Goal: Transaction & Acquisition: Book appointment/travel/reservation

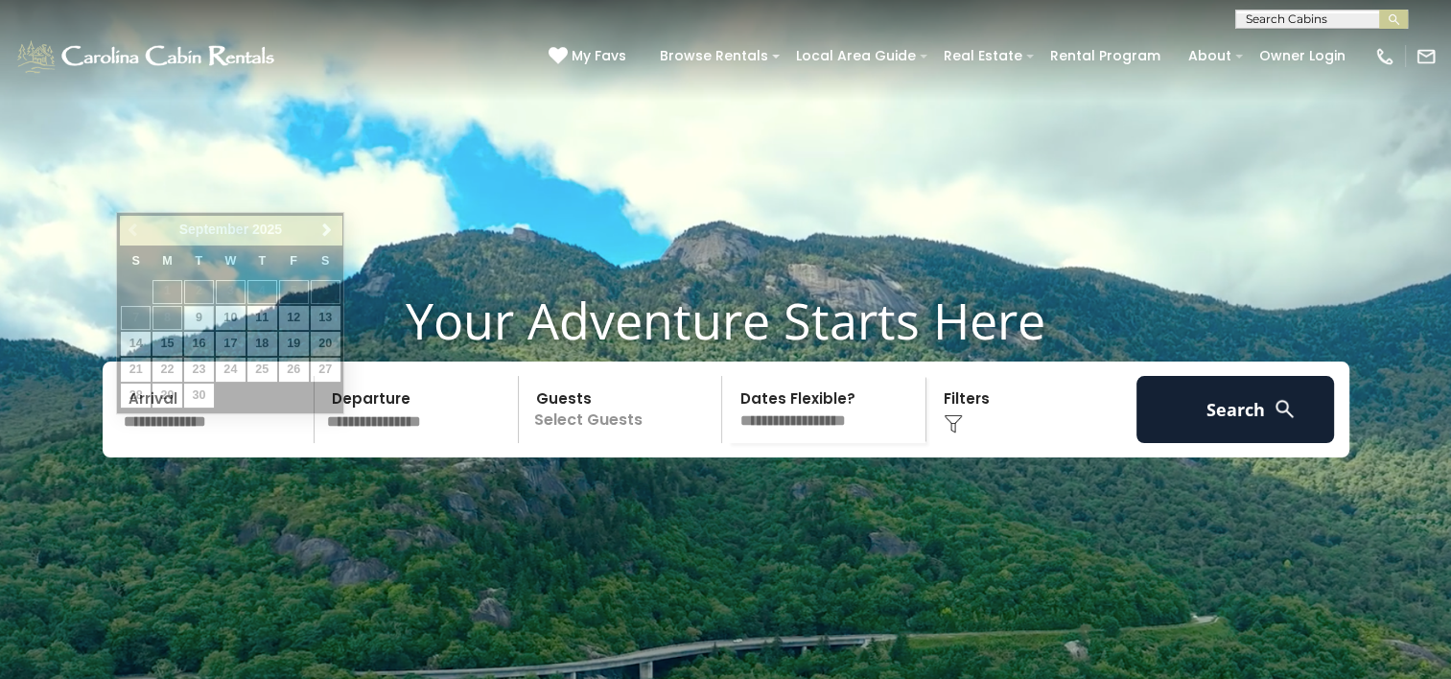
click at [197, 443] on input "text" at bounding box center [216, 409] width 199 height 67
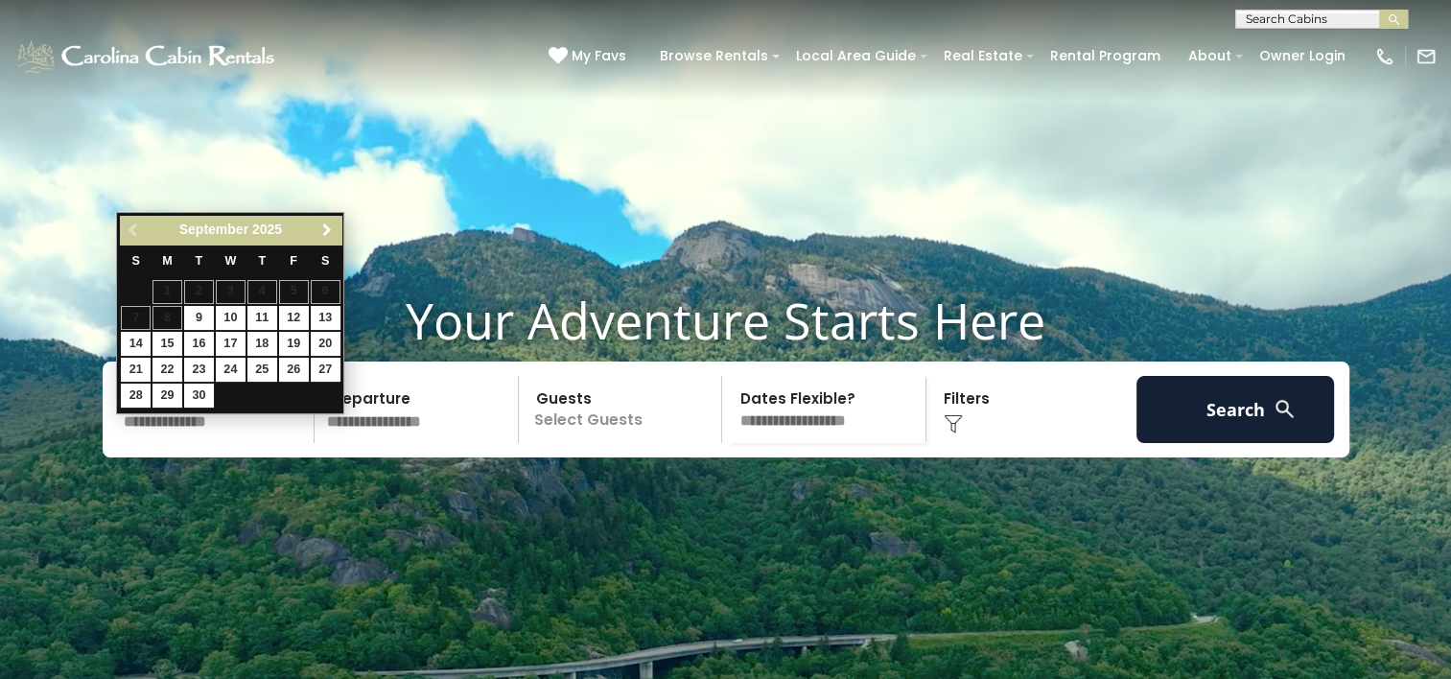
click at [324, 229] on span "Next" at bounding box center [326, 229] width 15 height 15
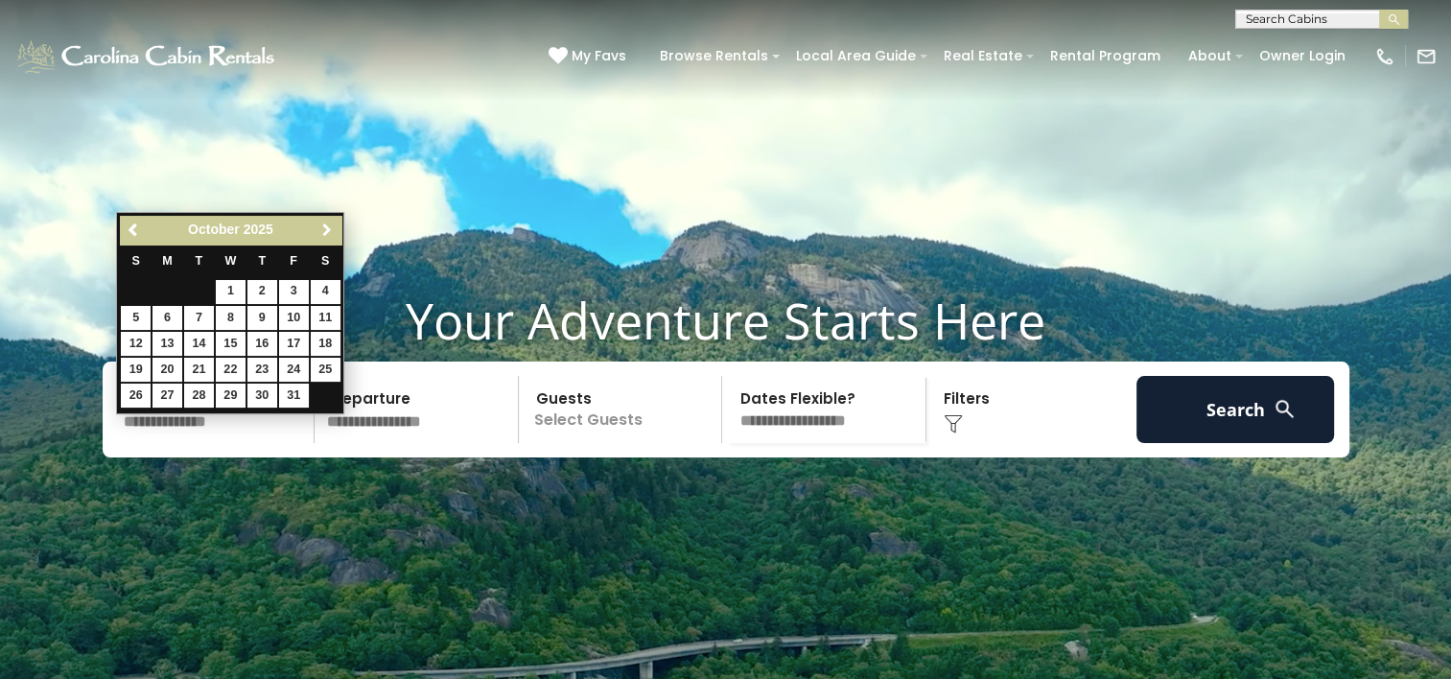
click at [324, 229] on span "Next" at bounding box center [326, 229] width 15 height 15
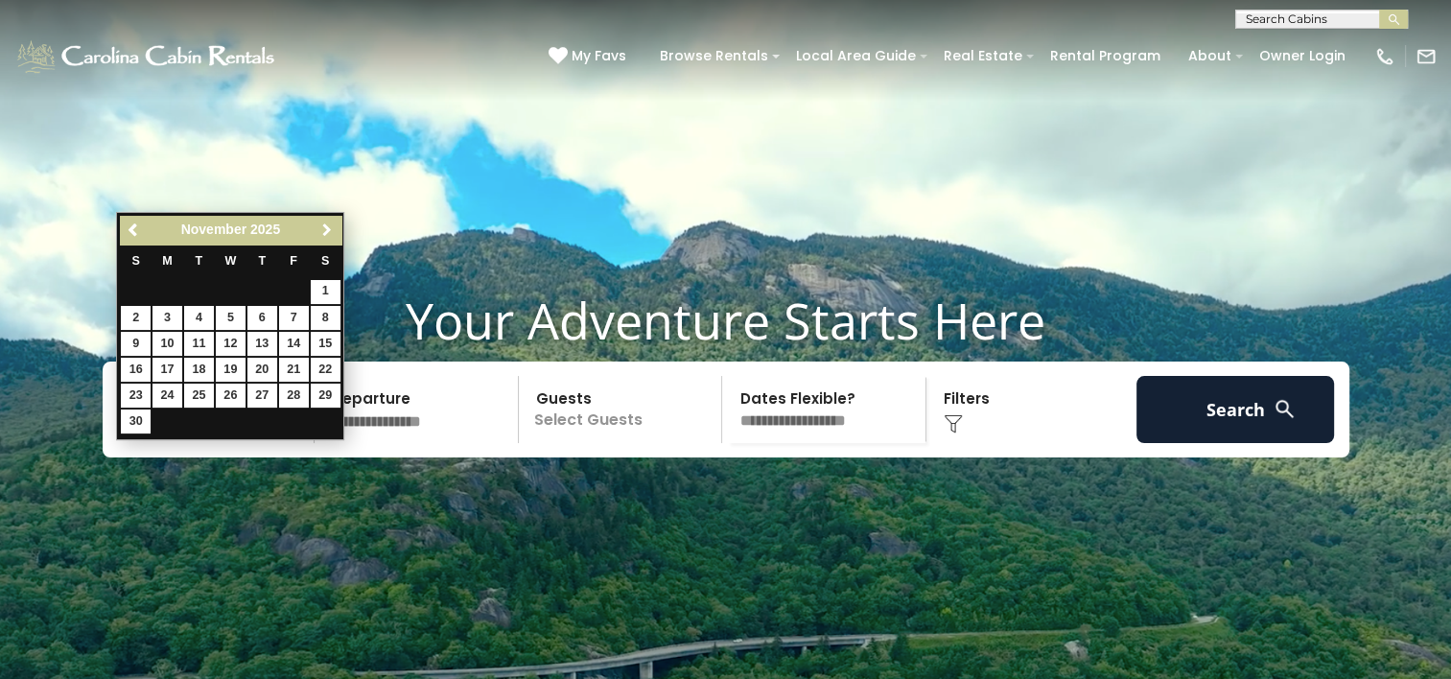
click at [324, 229] on span "Next" at bounding box center [326, 229] width 15 height 15
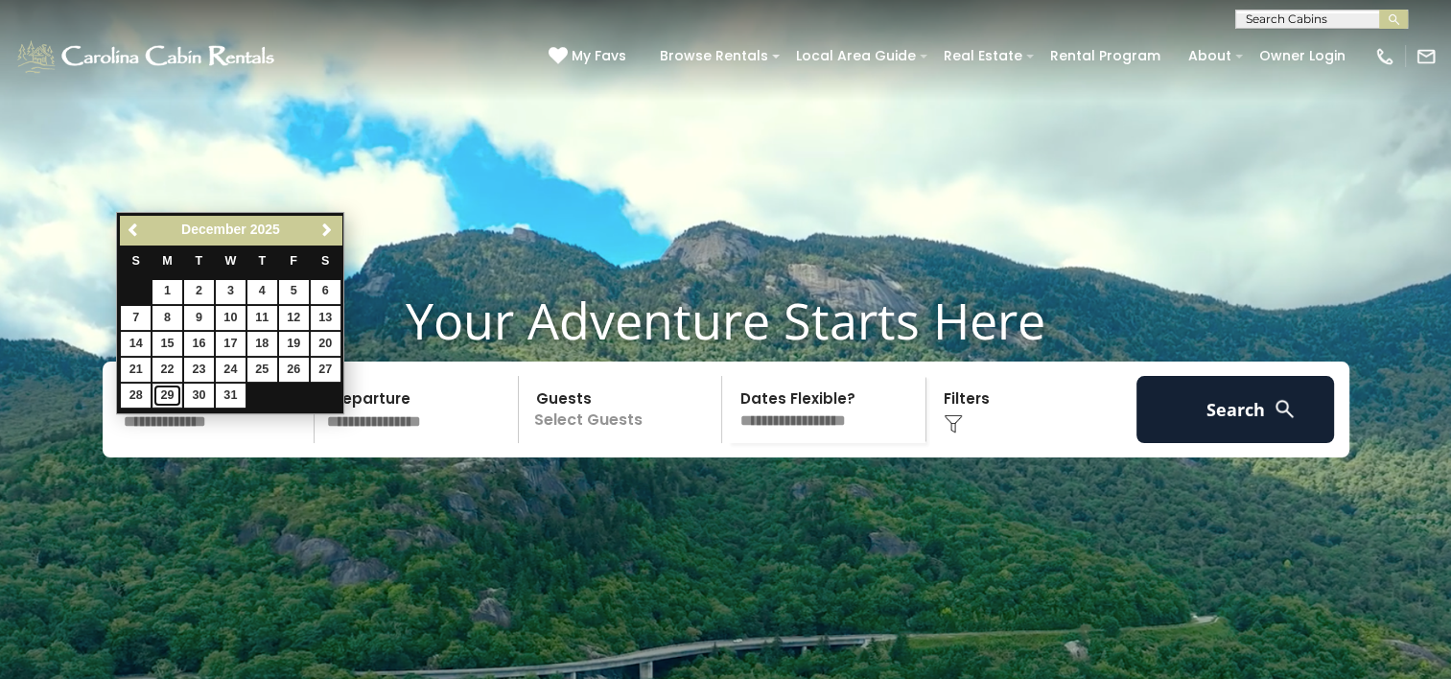
click at [165, 394] on link "29" at bounding box center [167, 396] width 30 height 24
type input "********"
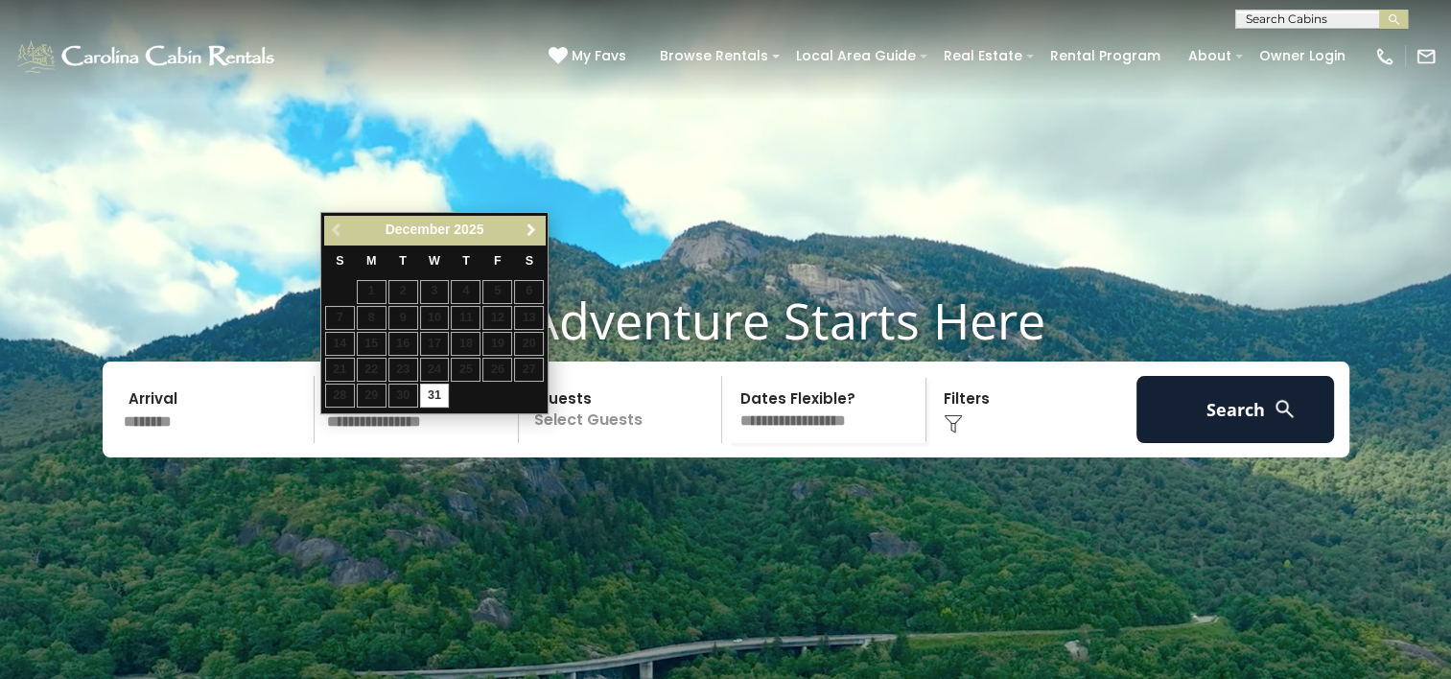
click at [527, 224] on span "Next" at bounding box center [531, 229] width 15 height 15
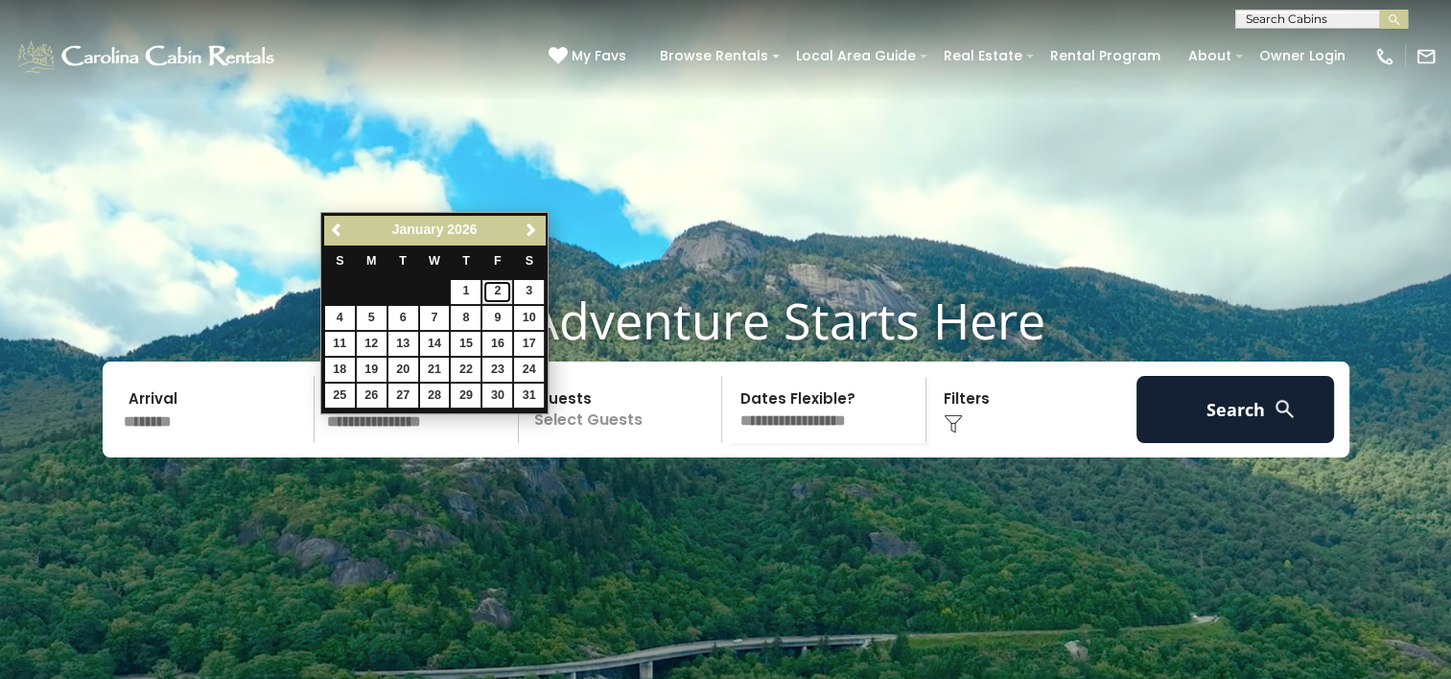
click at [495, 288] on link "2" at bounding box center [497, 292] width 30 height 24
type input "******"
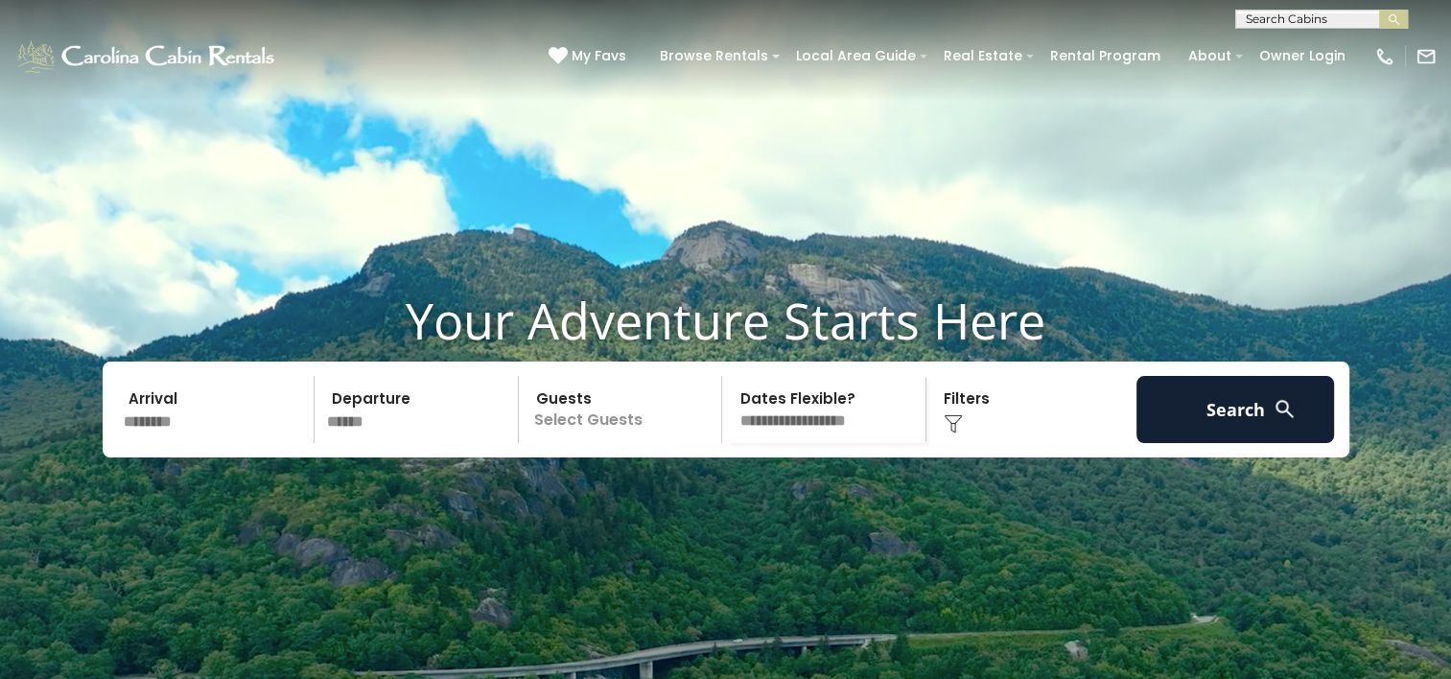
click at [579, 443] on p "Select Guests" at bounding box center [624, 409] width 198 height 67
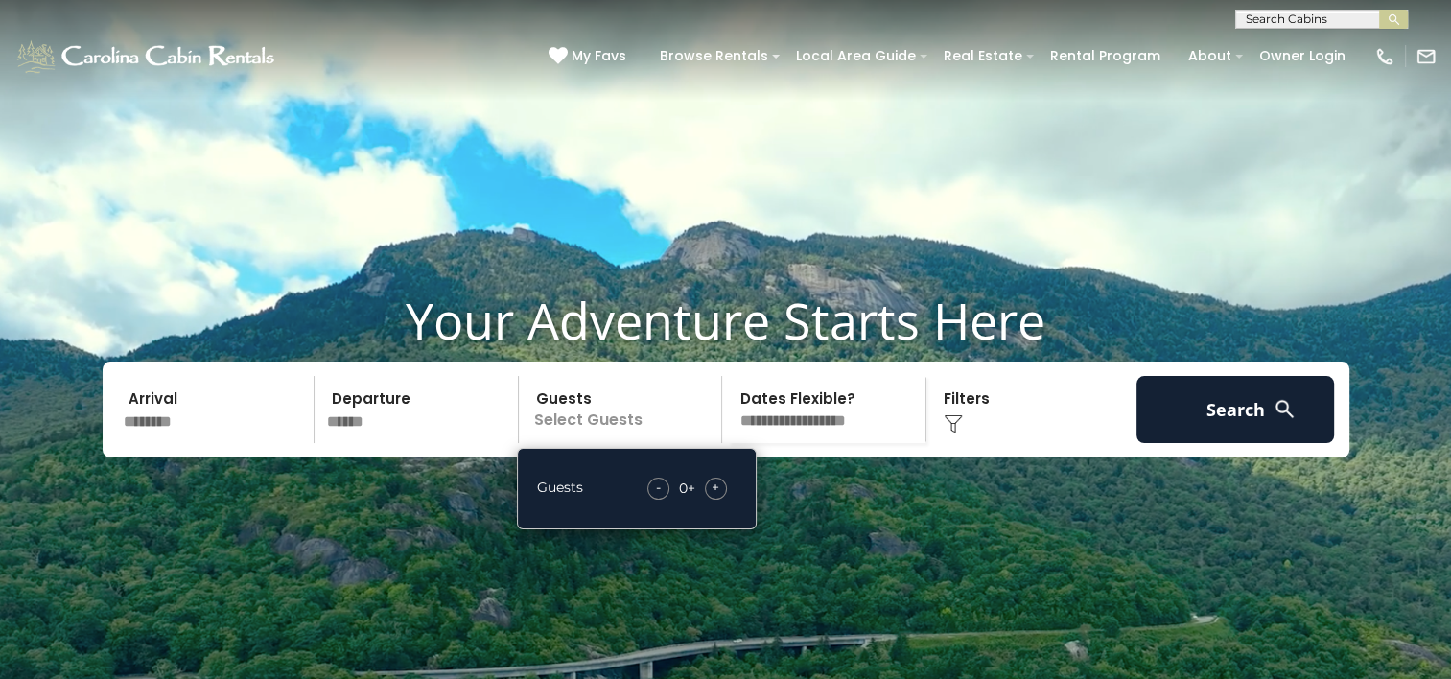
click at [713, 497] on span "+" at bounding box center [716, 487] width 8 height 19
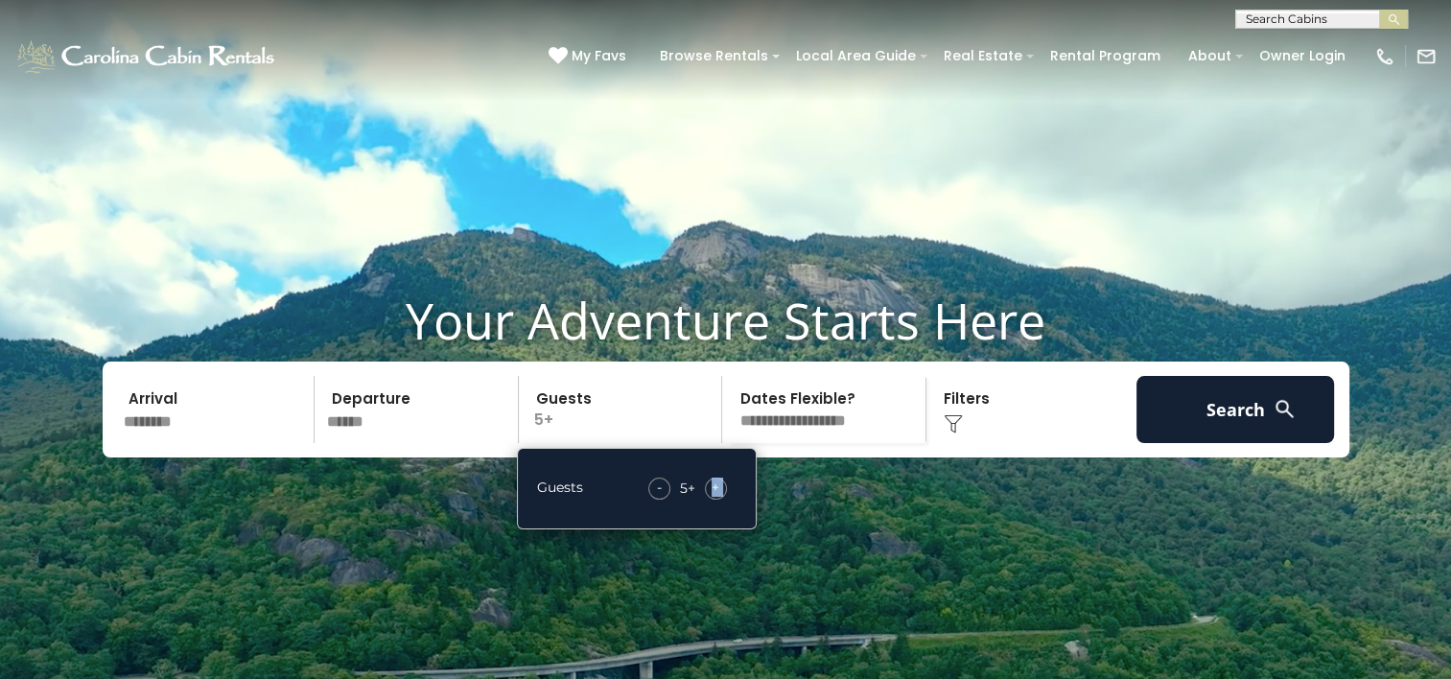
click at [713, 497] on span "+" at bounding box center [716, 487] width 8 height 19
click at [967, 443] on div "Click to Choose" at bounding box center [1031, 409] width 199 height 67
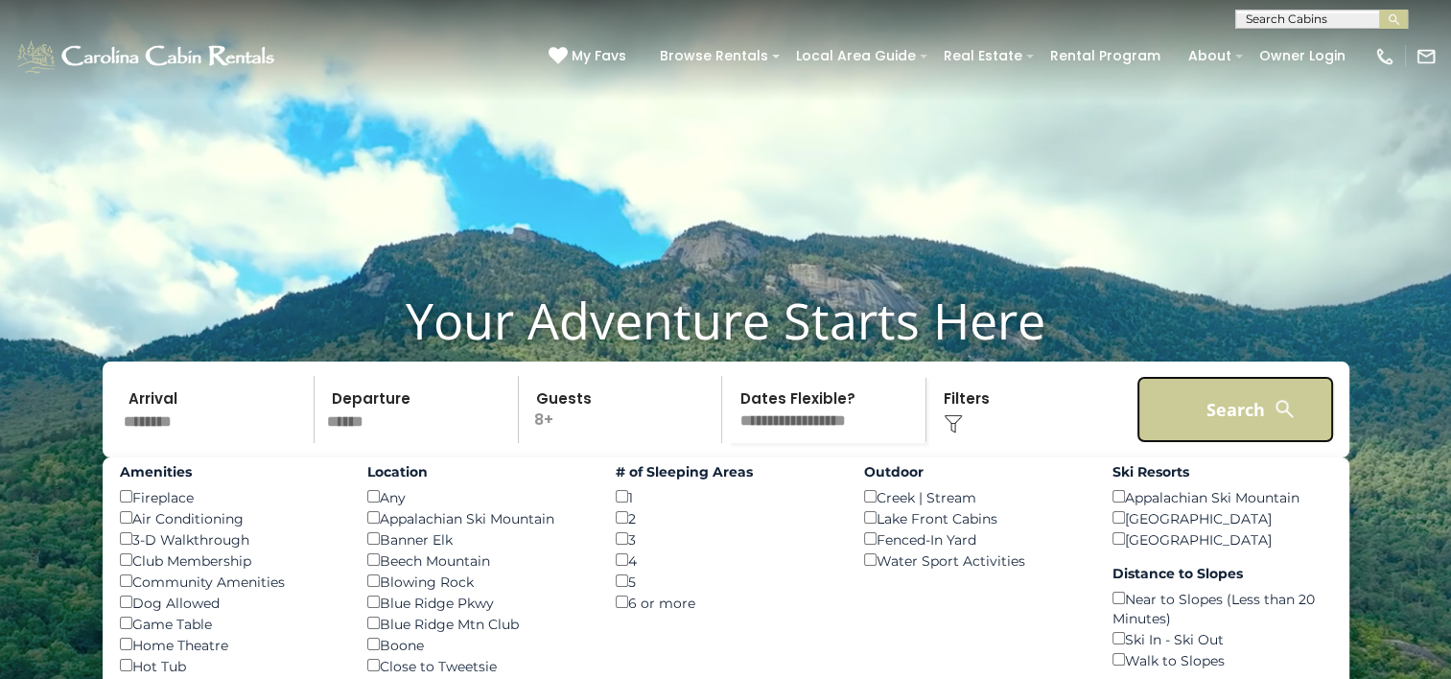
click at [1243, 443] on button "Search" at bounding box center [1235, 409] width 199 height 67
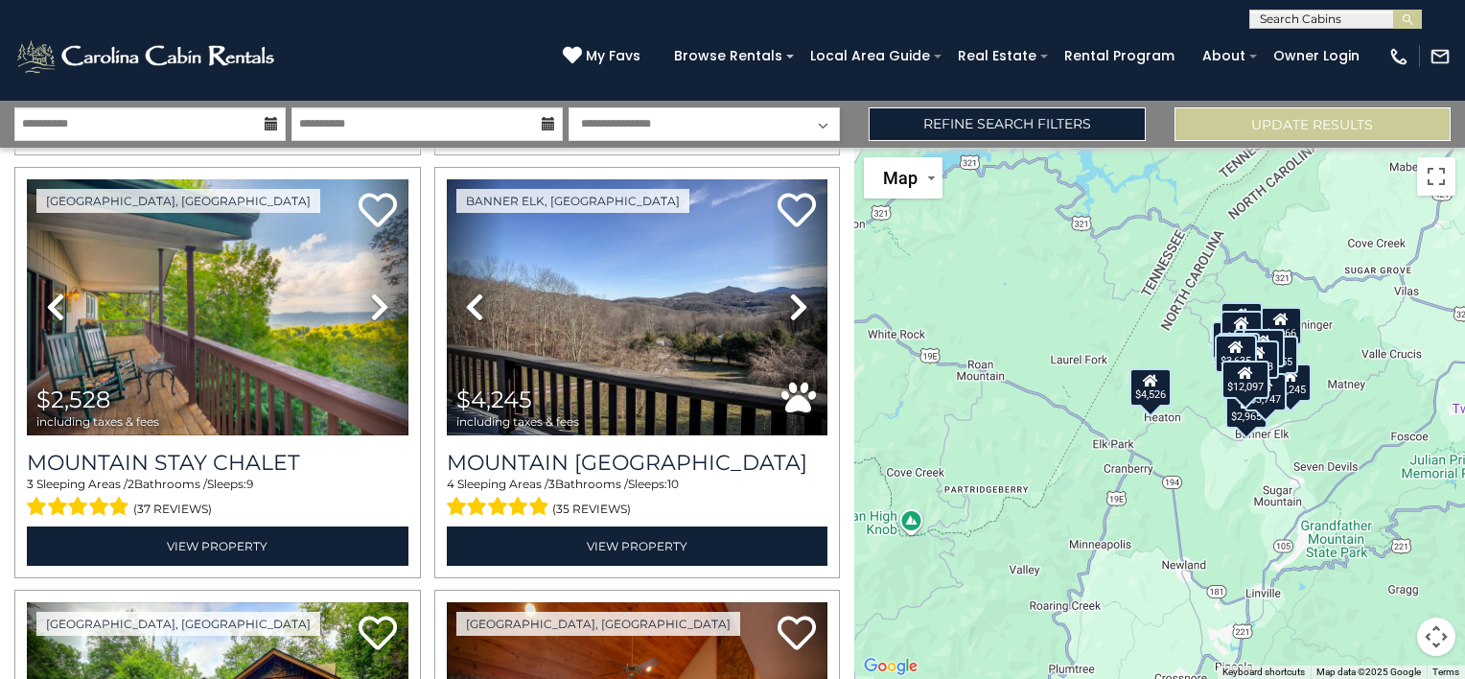
scroll to position [1311, 0]
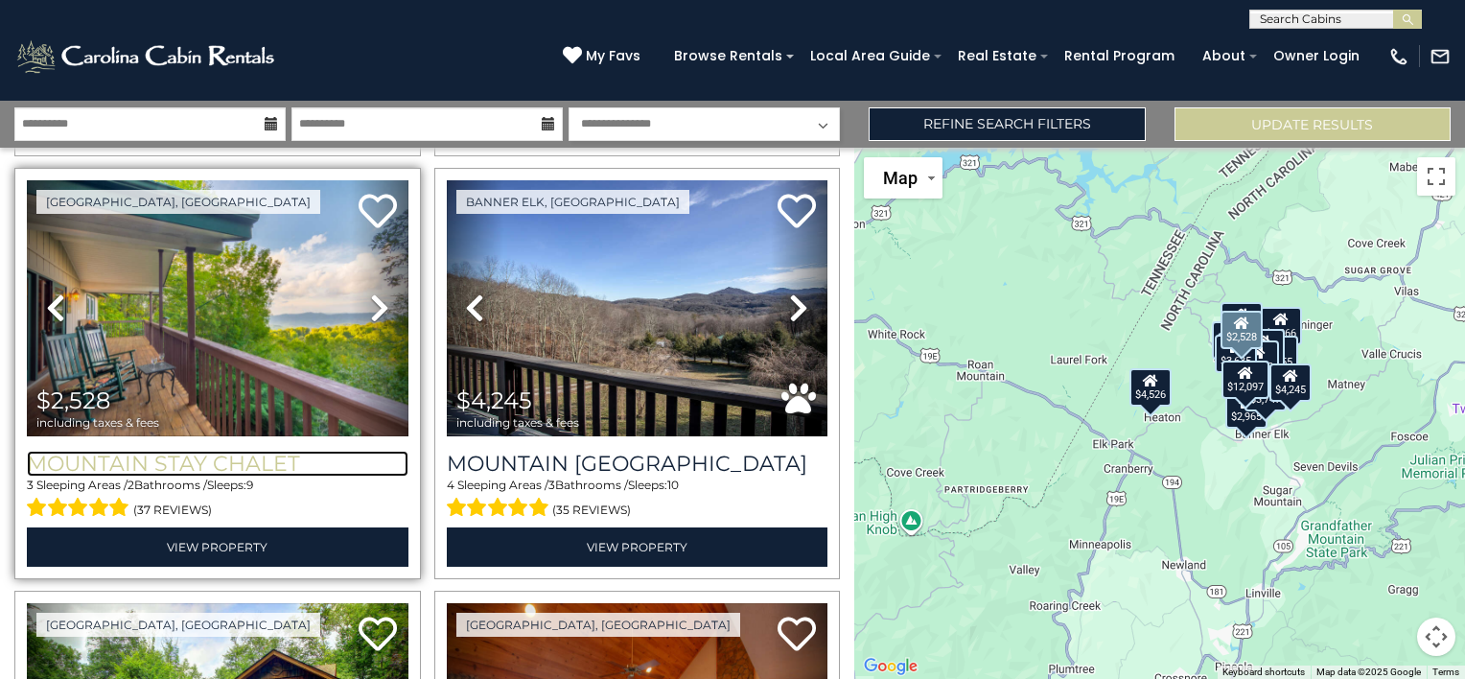
click at [176, 461] on h3 "Mountain Stay Chalet" at bounding box center [218, 464] width 382 height 26
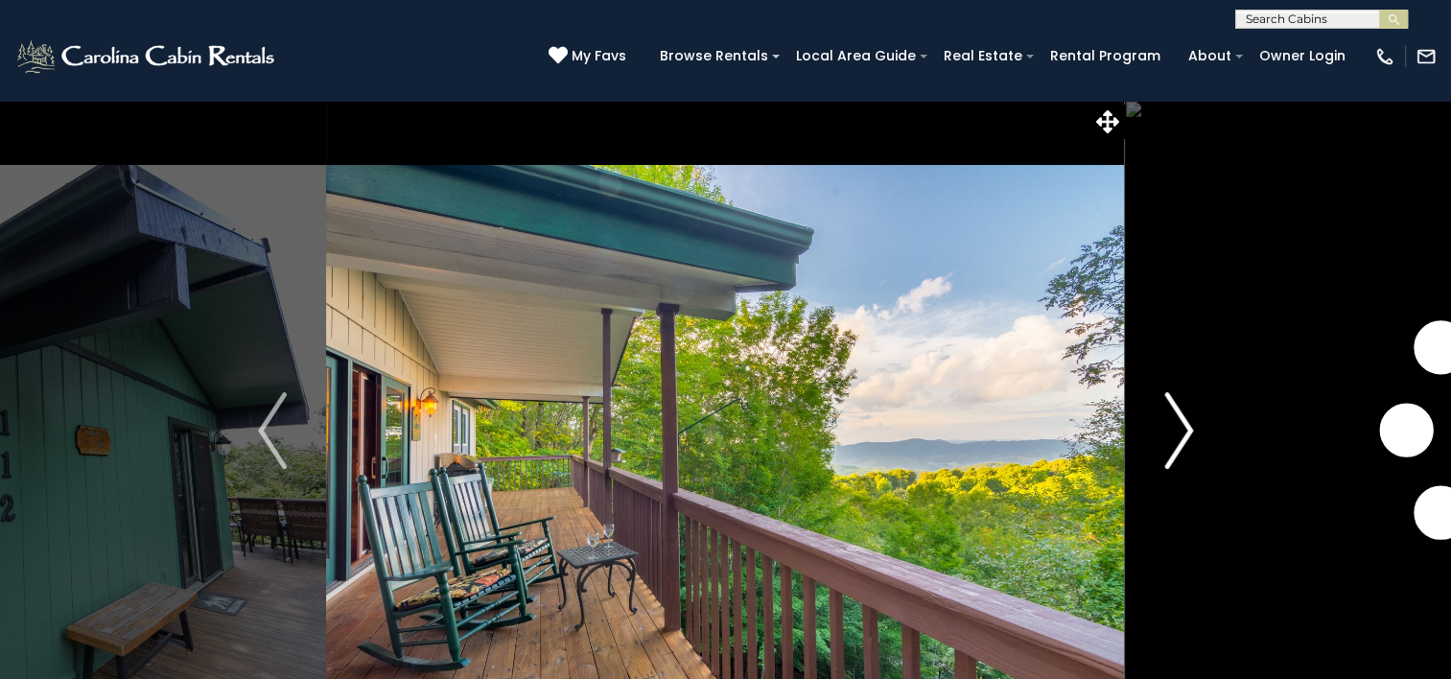
click at [1185, 440] on img "Next" at bounding box center [1178, 430] width 29 height 77
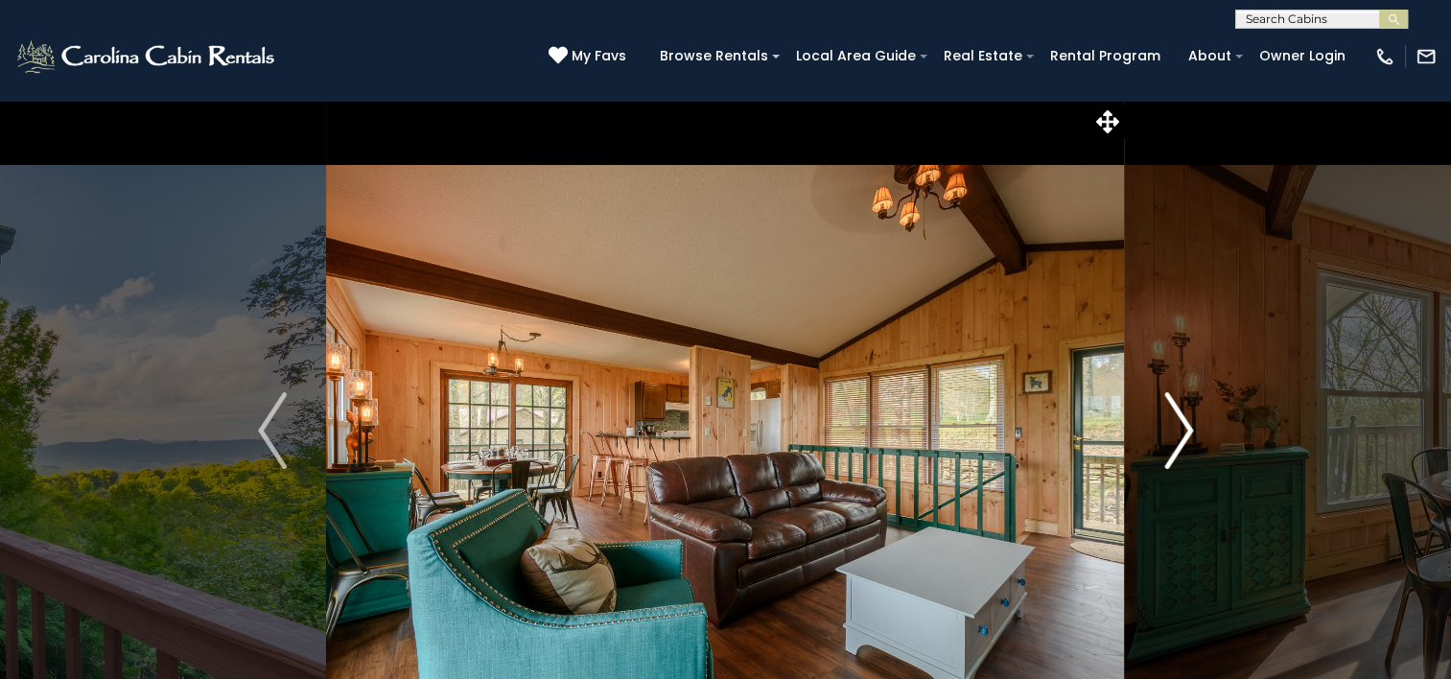
click at [1181, 440] on img "Next" at bounding box center [1178, 430] width 29 height 77
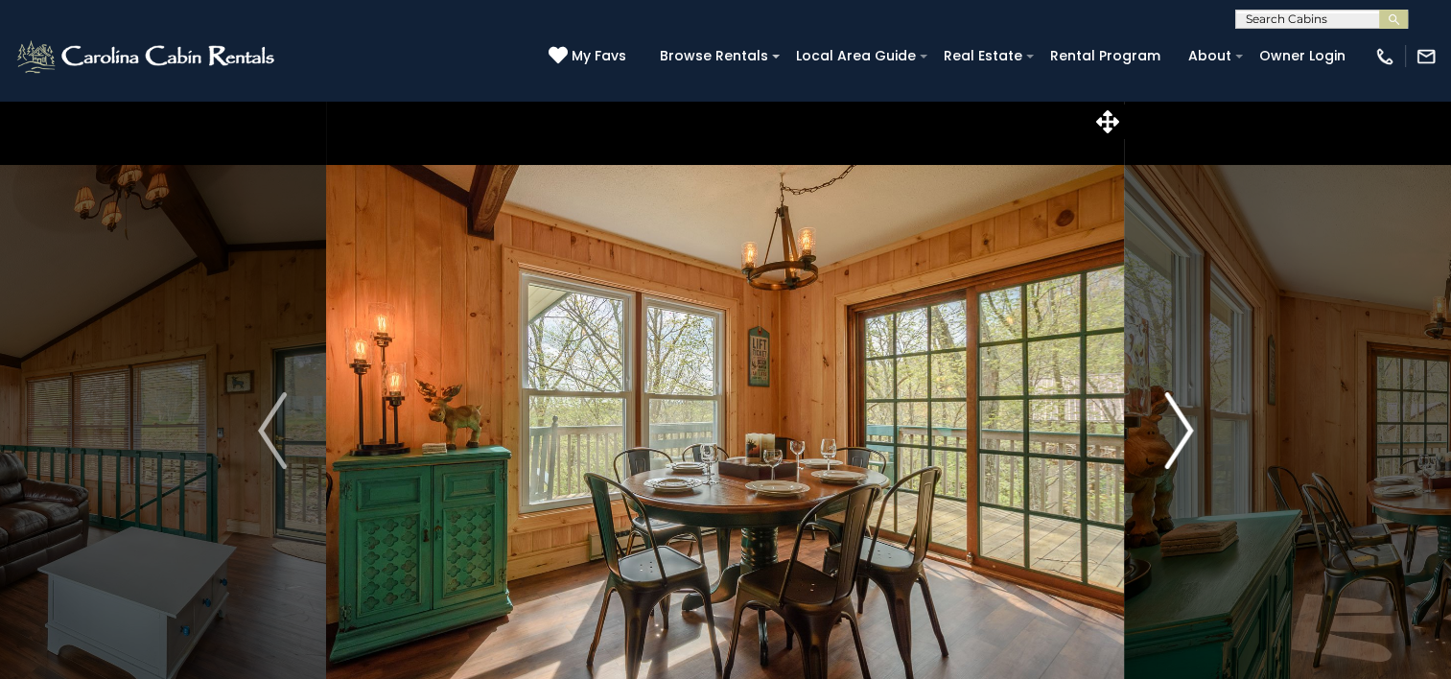
click at [1181, 440] on img "Next" at bounding box center [1178, 430] width 29 height 77
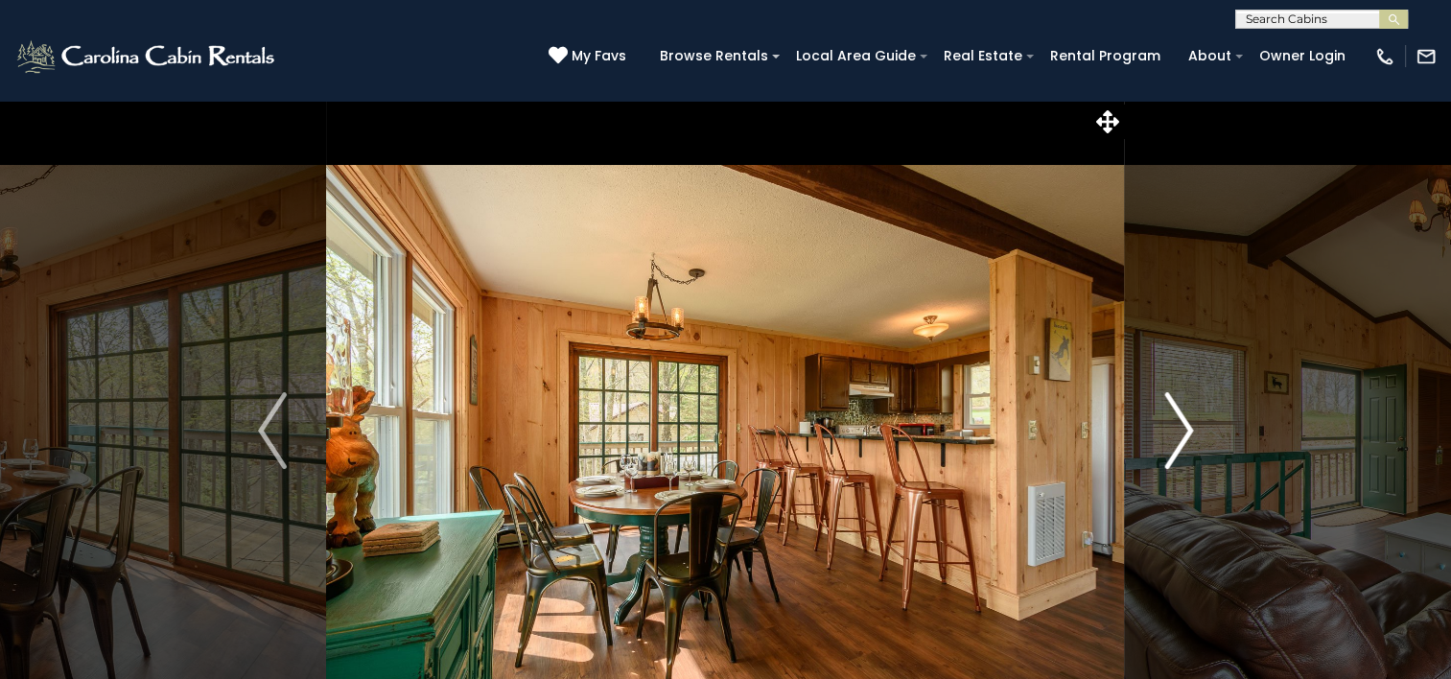
click at [1181, 440] on img "Next" at bounding box center [1178, 430] width 29 height 77
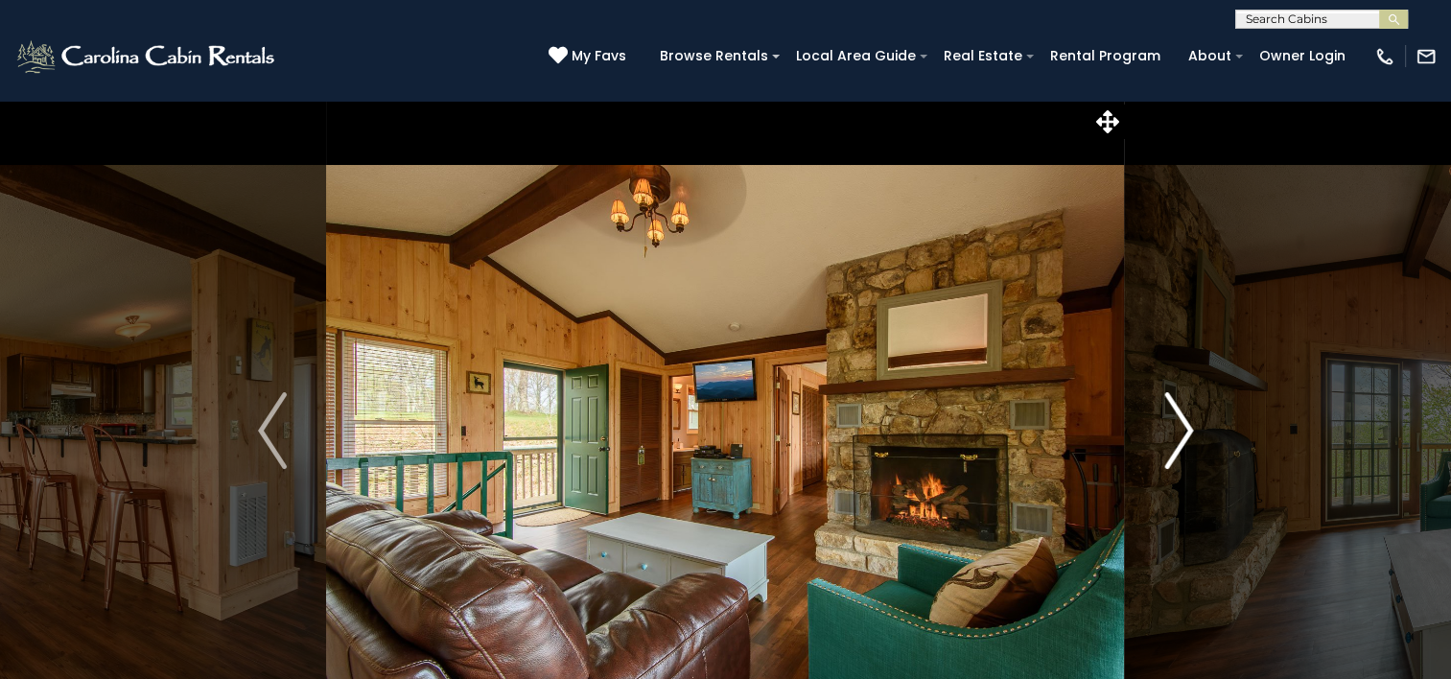
click at [1181, 440] on img "Next" at bounding box center [1178, 430] width 29 height 77
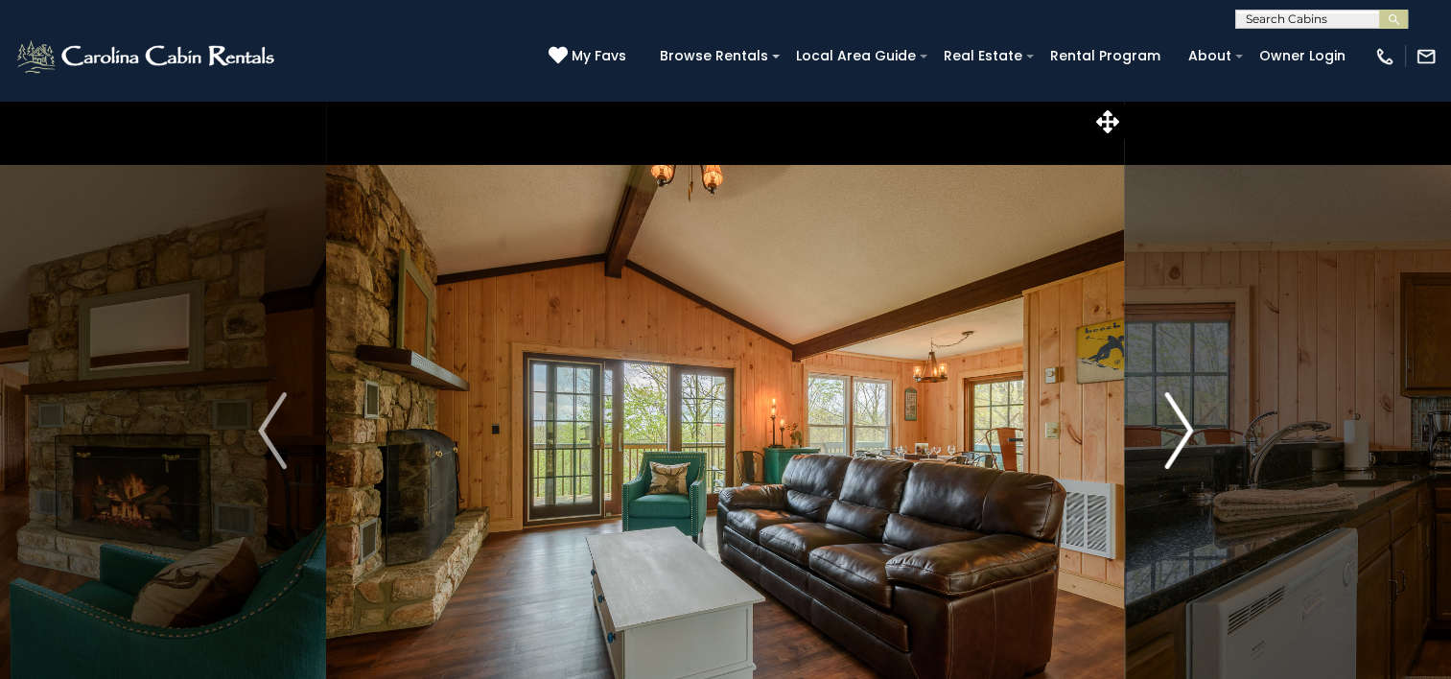
click at [1181, 440] on img "Next" at bounding box center [1178, 430] width 29 height 77
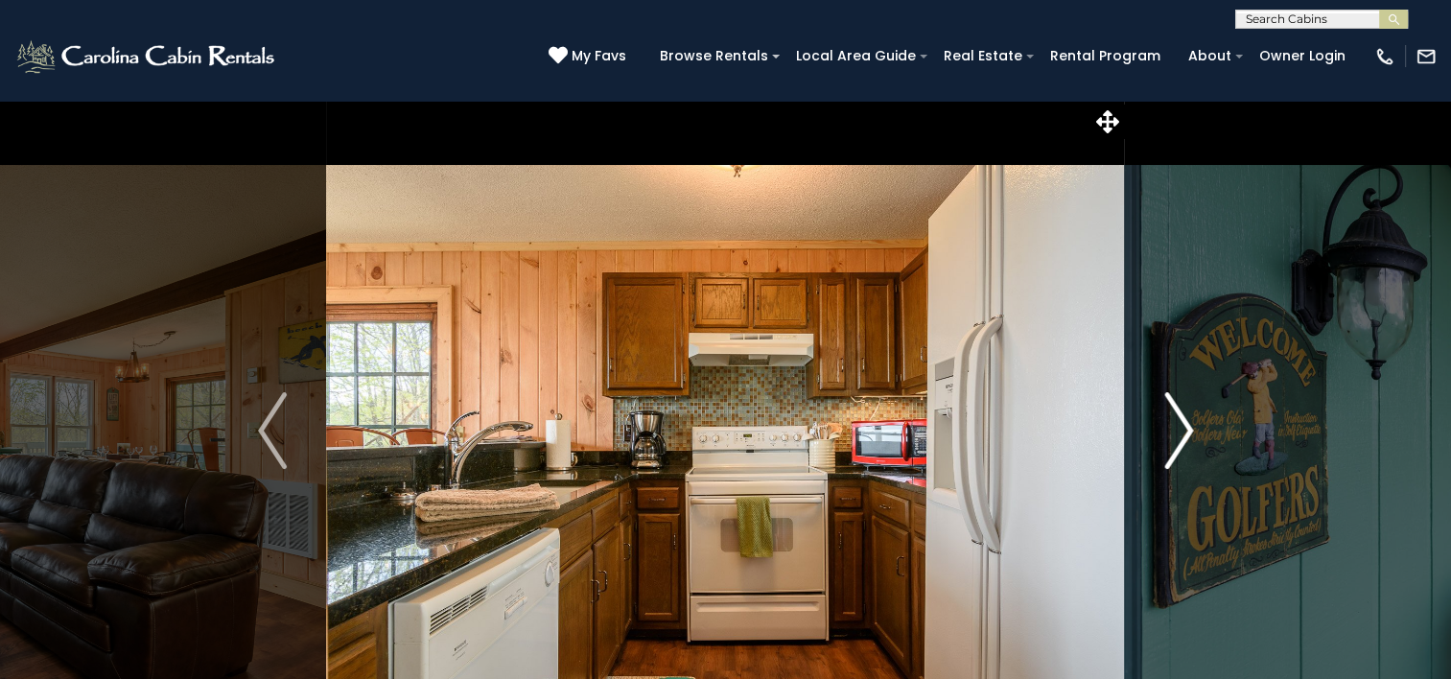
click at [1181, 440] on img "Next" at bounding box center [1178, 430] width 29 height 77
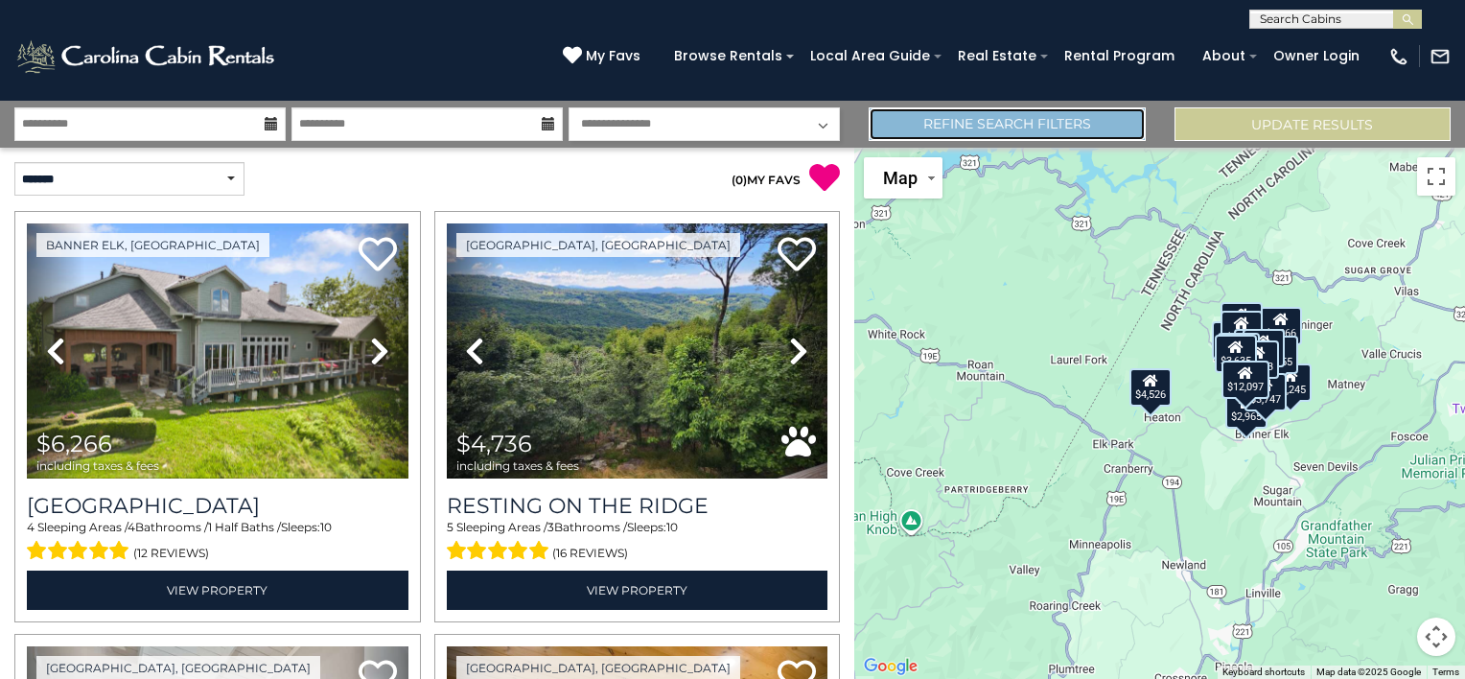
click at [1003, 127] on link "Refine Search Filters" at bounding box center [1007, 124] width 276 height 34
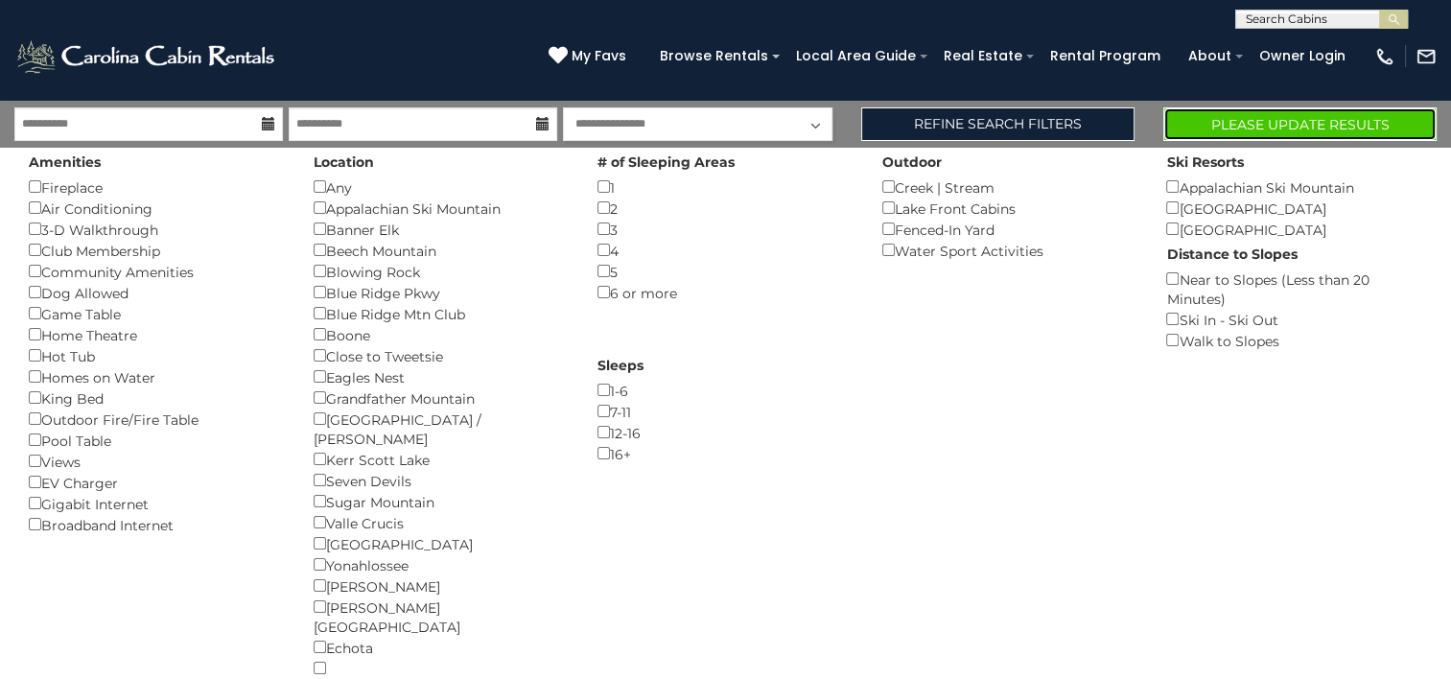
click at [1249, 119] on button "Please Update Results" at bounding box center [1299, 124] width 273 height 34
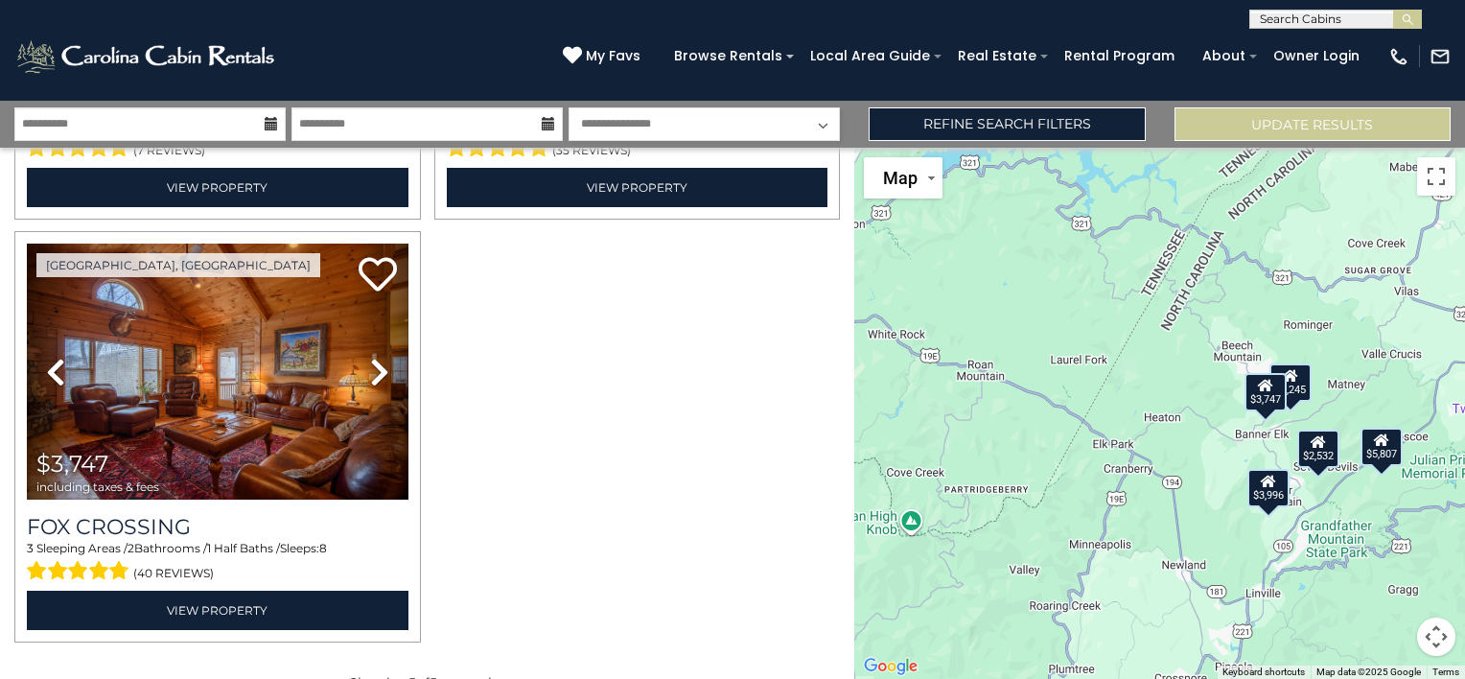
scroll to position [826, 0]
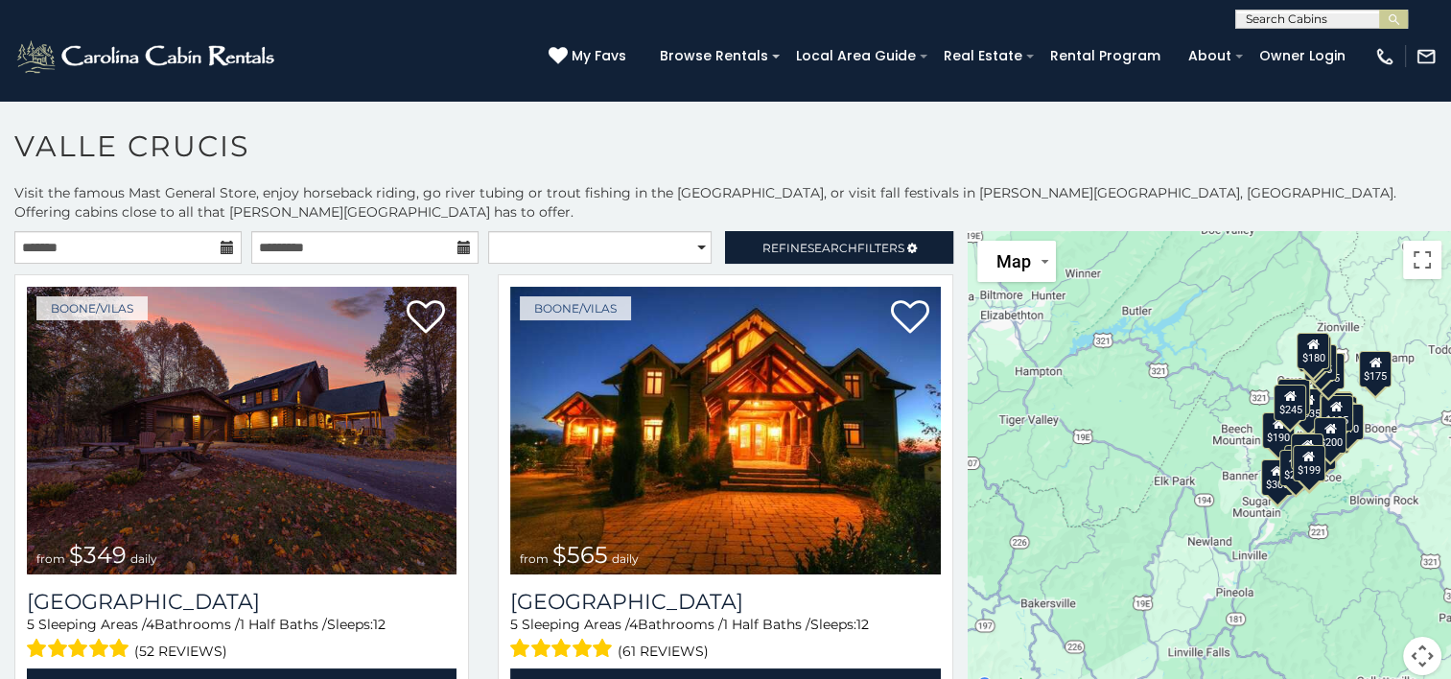
click at [221, 241] on icon at bounding box center [227, 247] width 13 height 13
click at [222, 241] on icon at bounding box center [227, 247] width 13 height 13
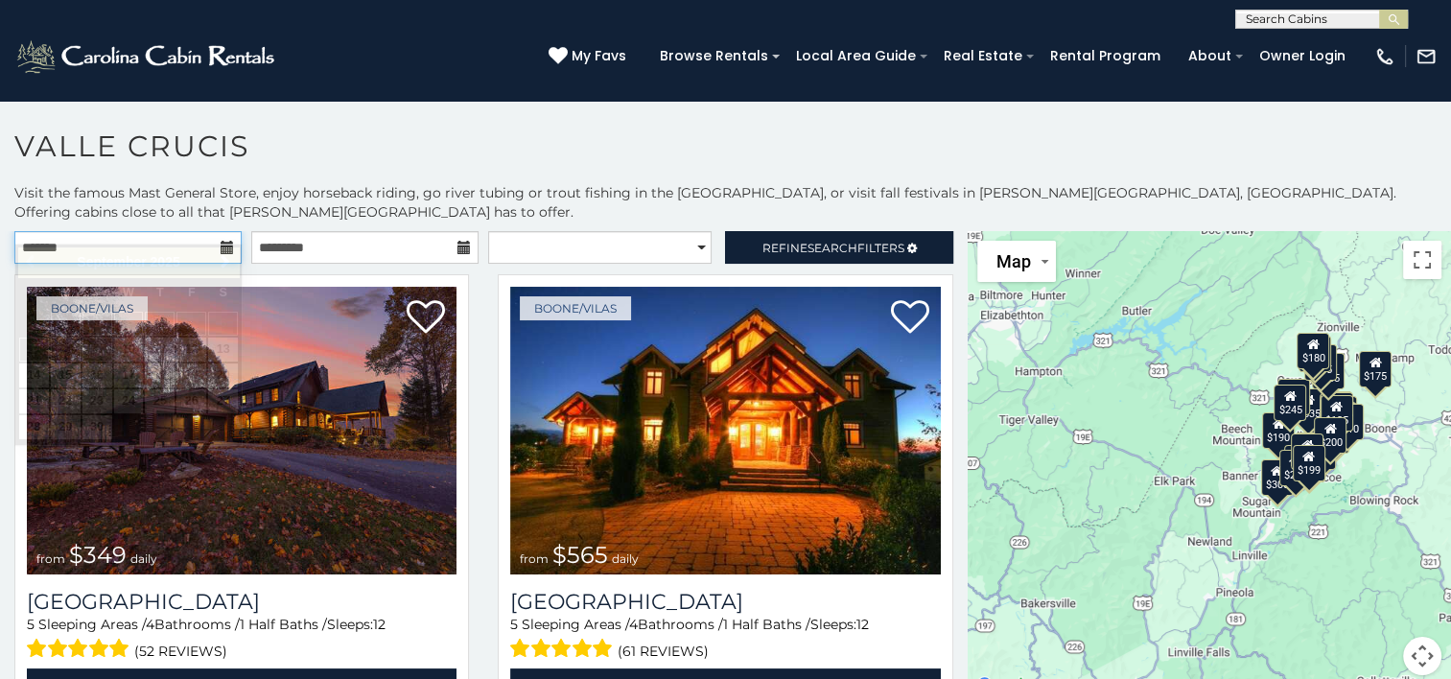
click at [161, 231] on input "text" at bounding box center [127, 247] width 227 height 33
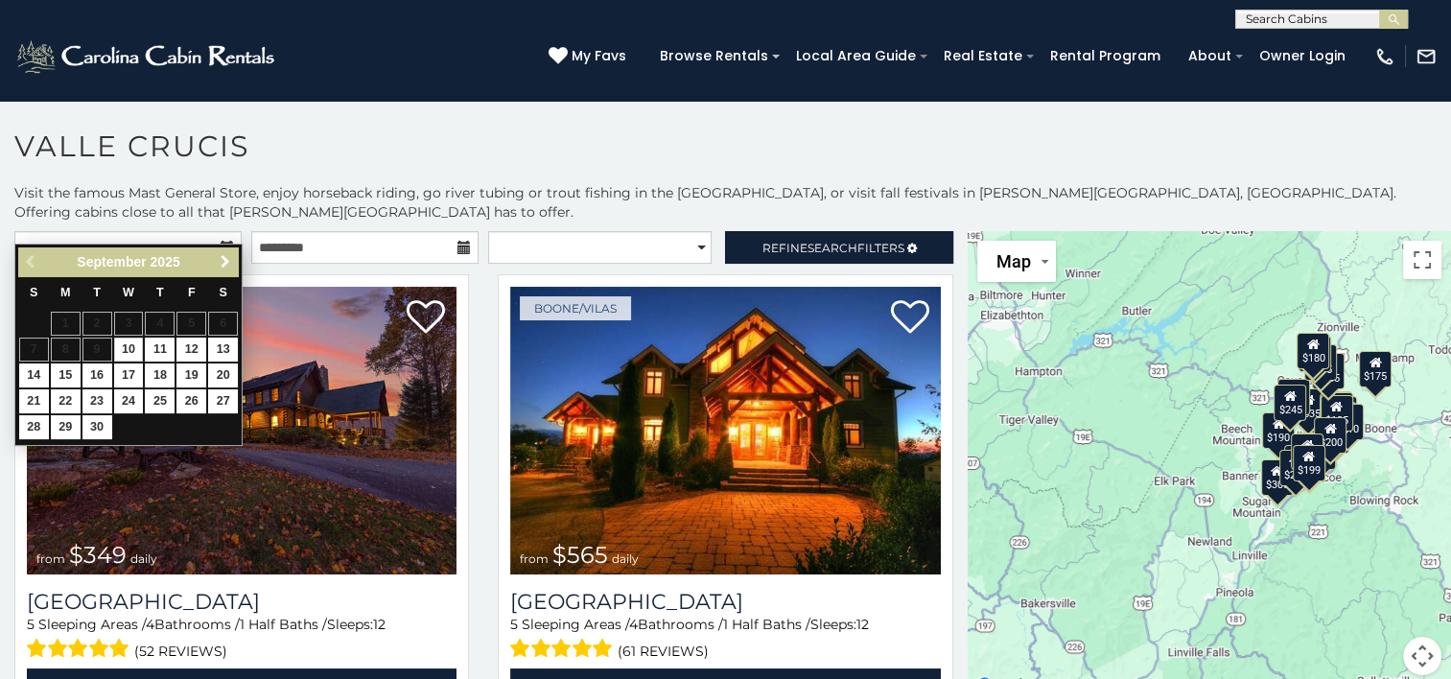
click at [226, 260] on span "Next" at bounding box center [225, 261] width 15 height 15
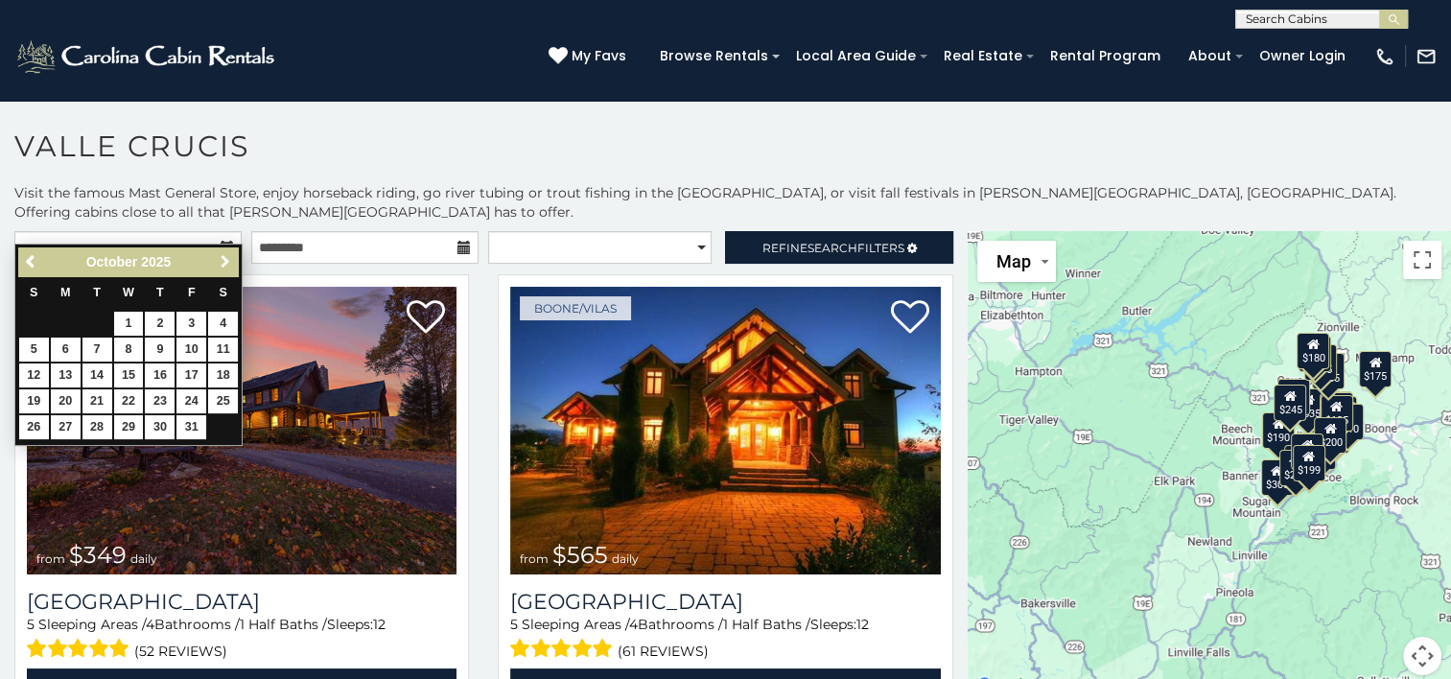
click at [226, 260] on span "Next" at bounding box center [225, 261] width 15 height 15
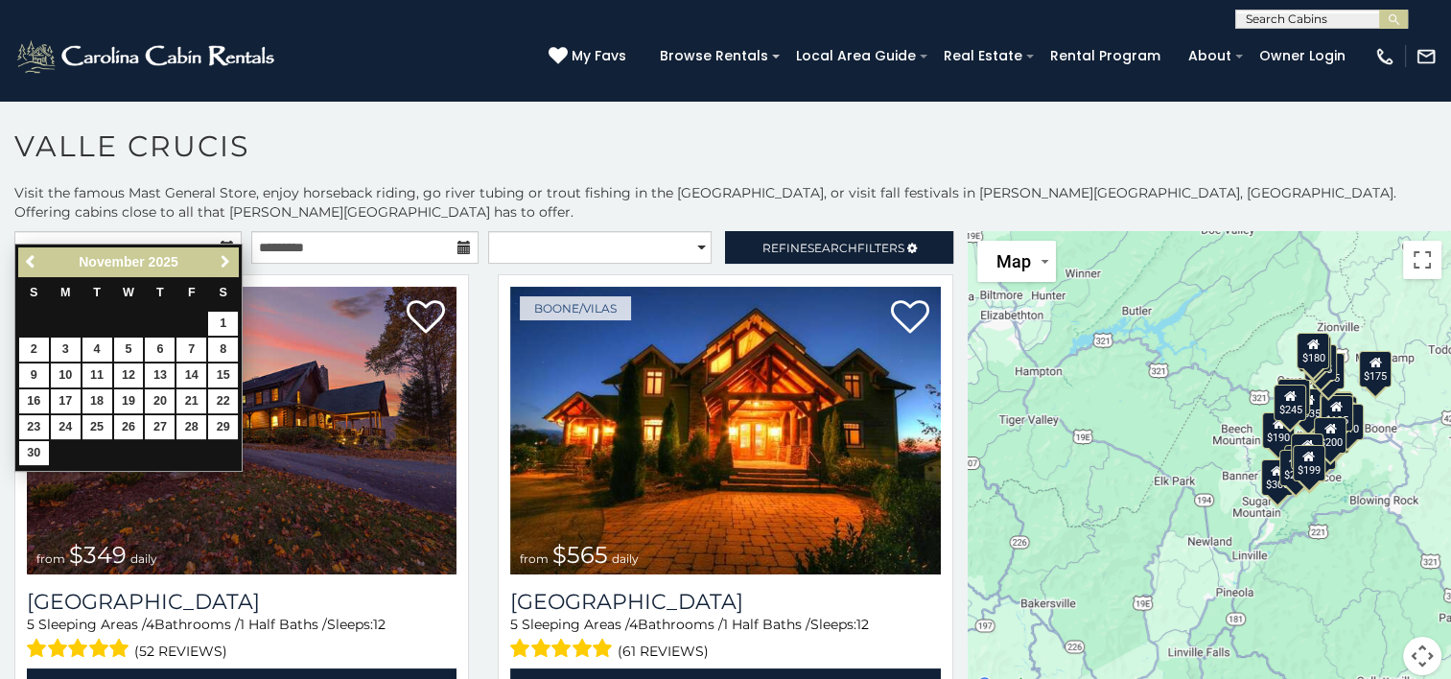
click at [226, 260] on span "Next" at bounding box center [225, 261] width 15 height 15
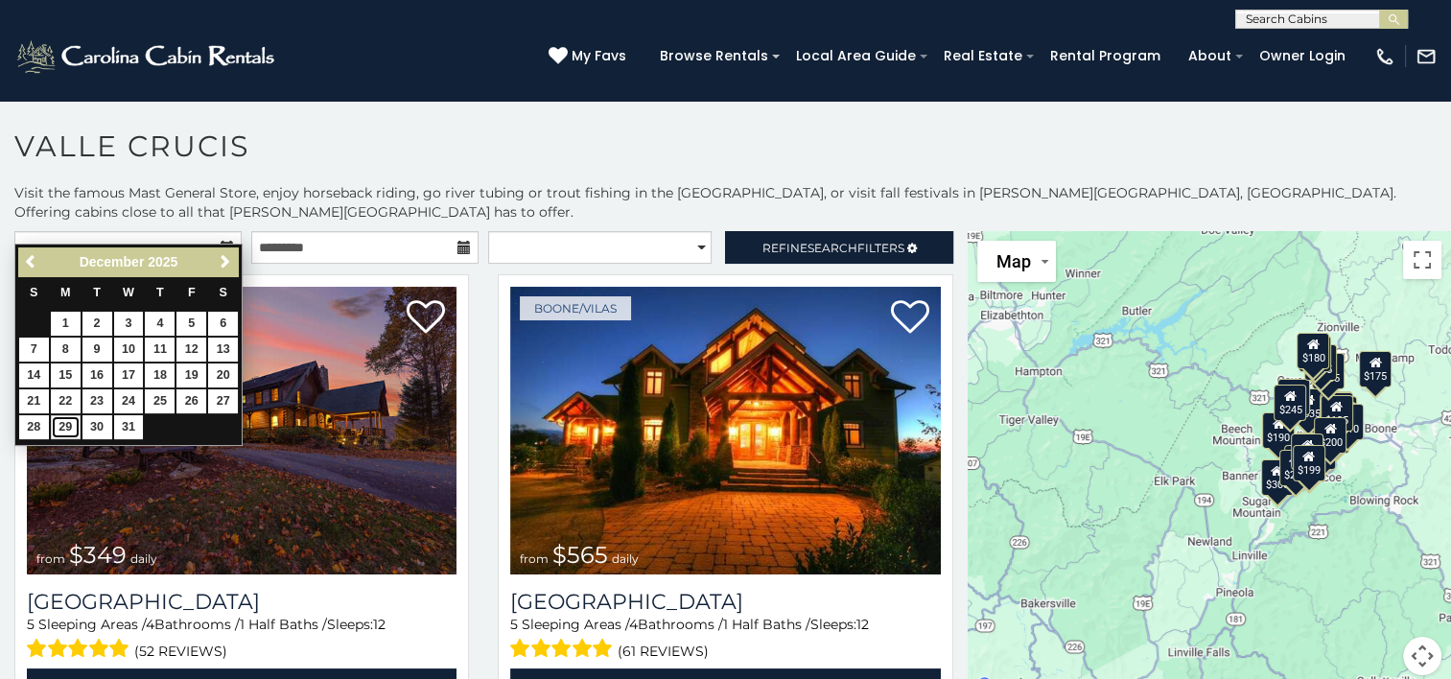
click at [65, 422] on link "29" at bounding box center [66, 427] width 30 height 24
type input "**********"
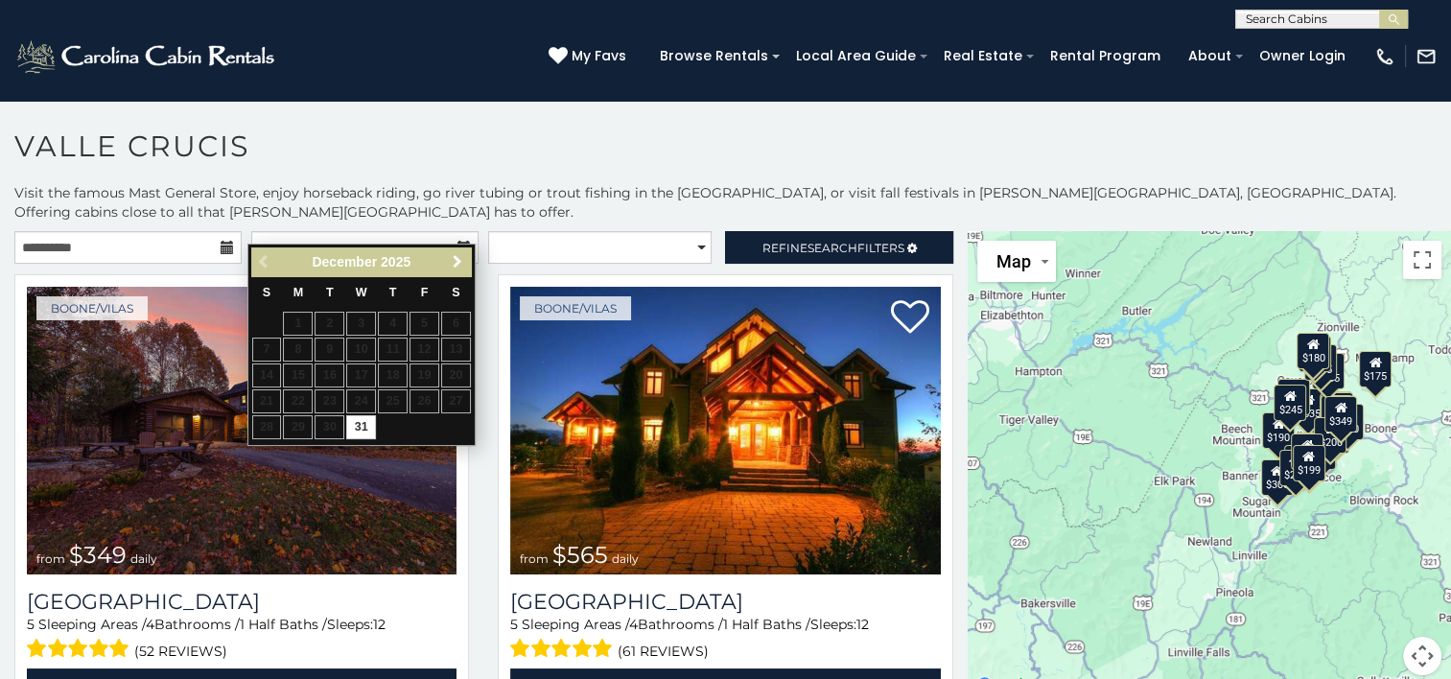
click at [453, 261] on span "Next" at bounding box center [457, 261] width 15 height 15
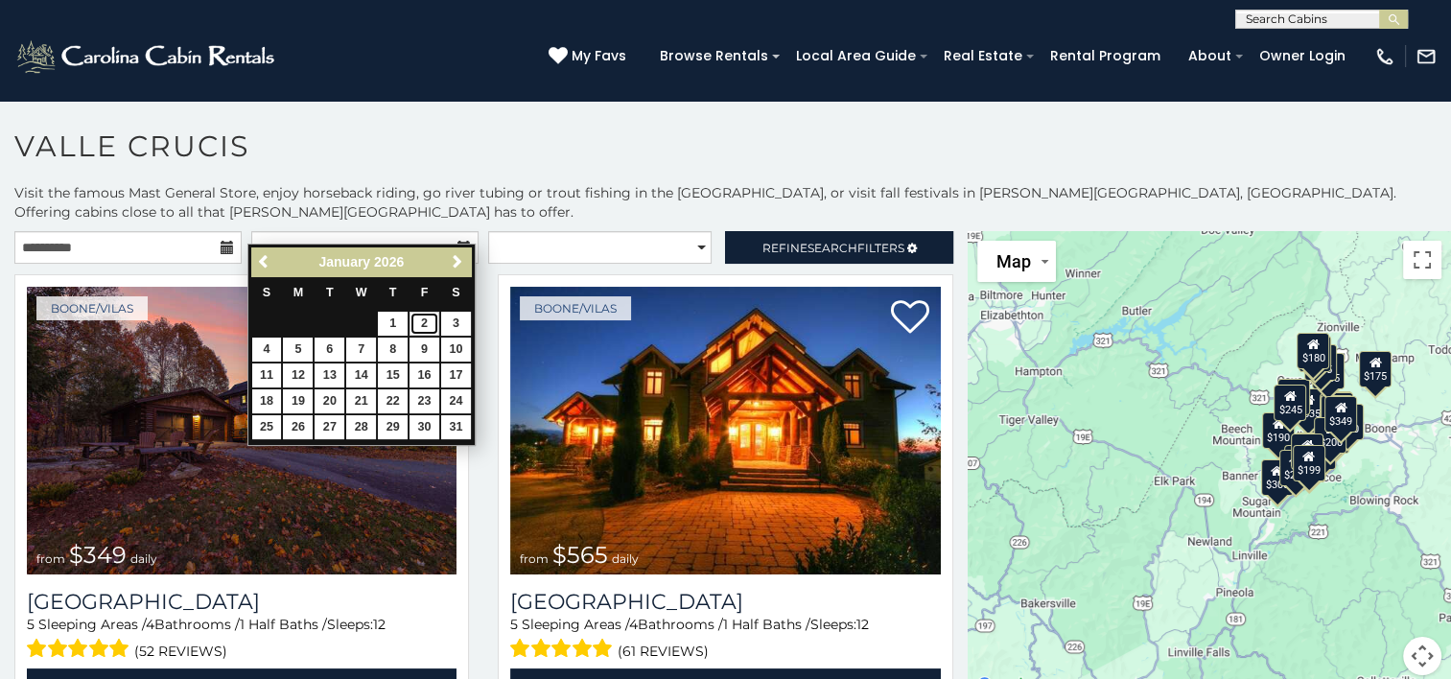
click at [422, 322] on link "2" at bounding box center [424, 324] width 30 height 24
type input "**********"
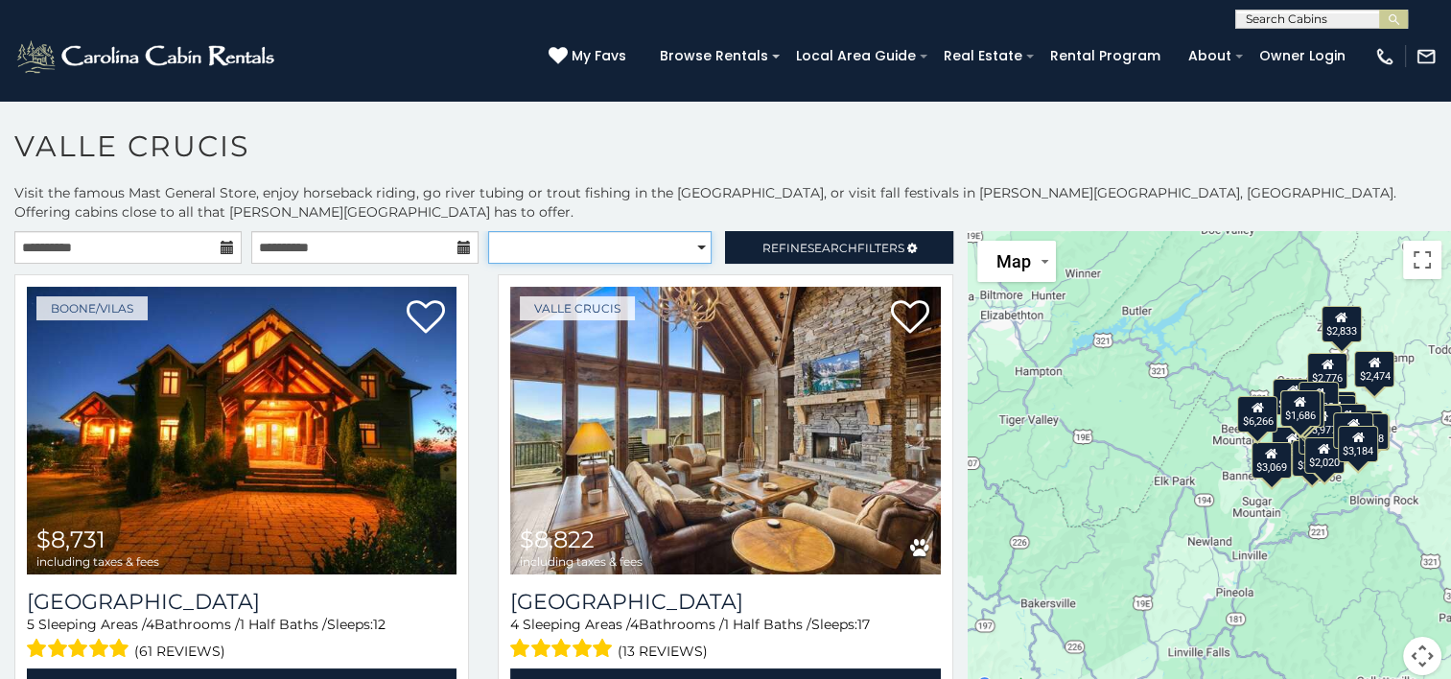
click at [686, 231] on select "**********" at bounding box center [599, 247] width 223 height 33
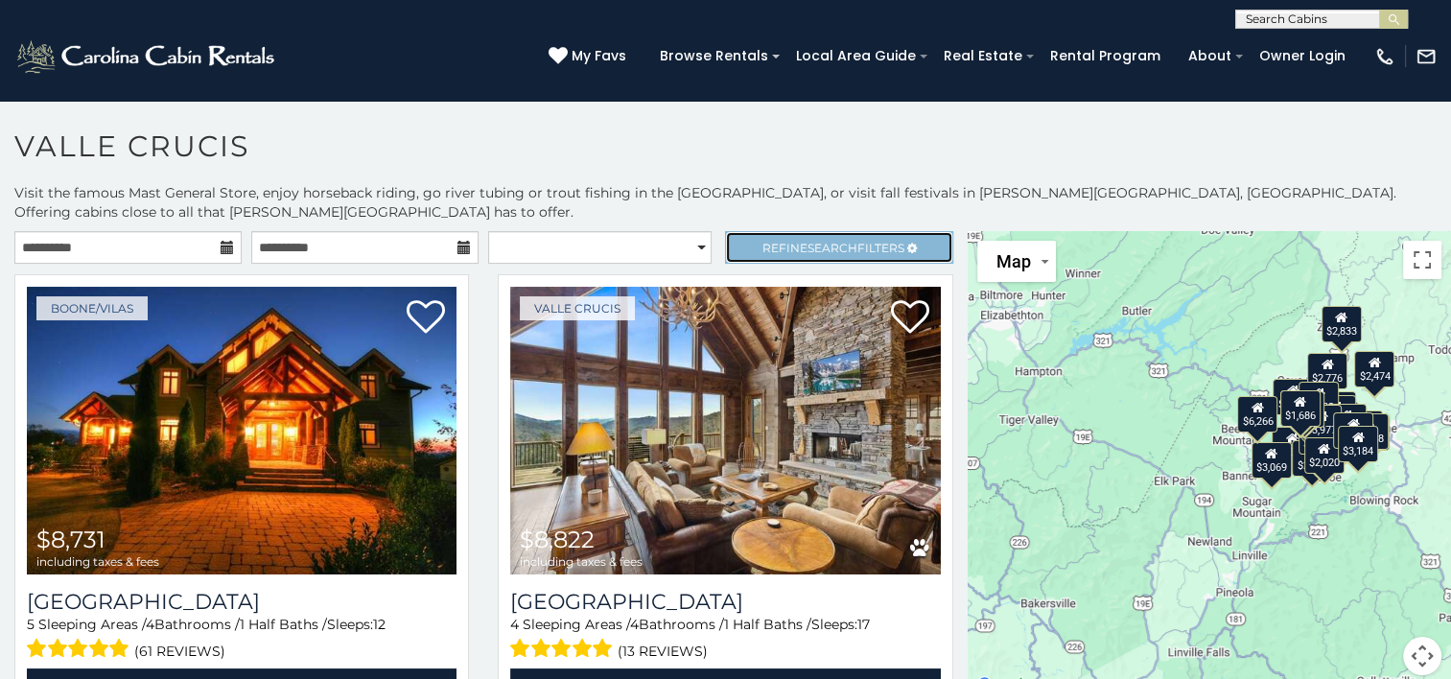
click at [775, 241] on span "Refine Search Filters" at bounding box center [833, 248] width 142 height 14
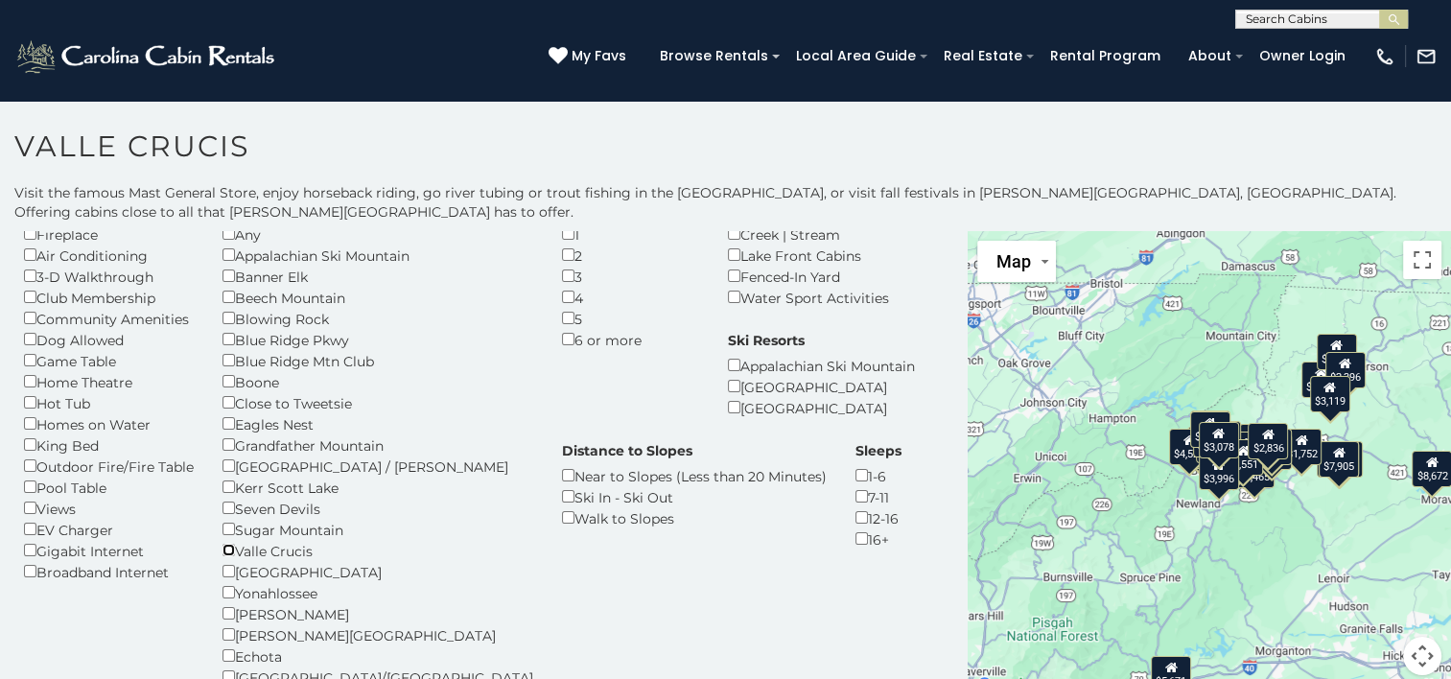
scroll to position [95, 0]
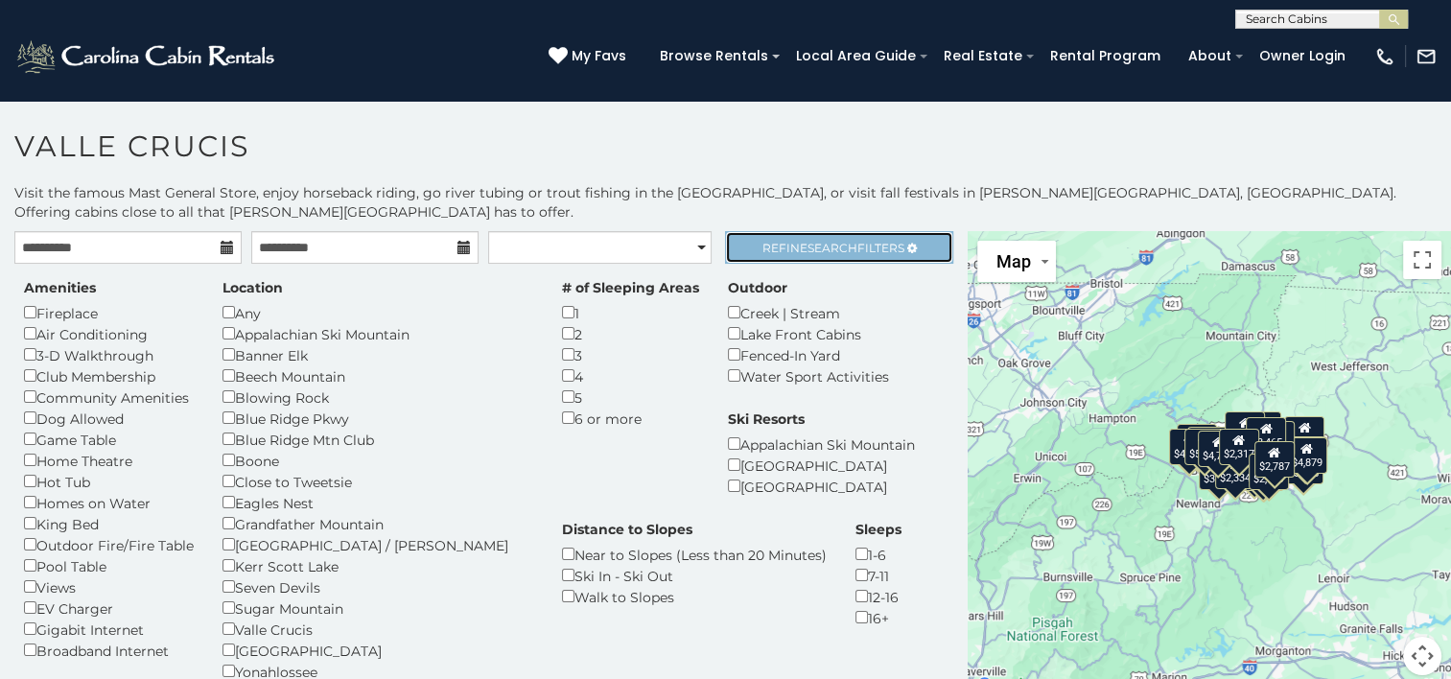
click at [855, 241] on span "Refine Search Filters" at bounding box center [833, 248] width 142 height 14
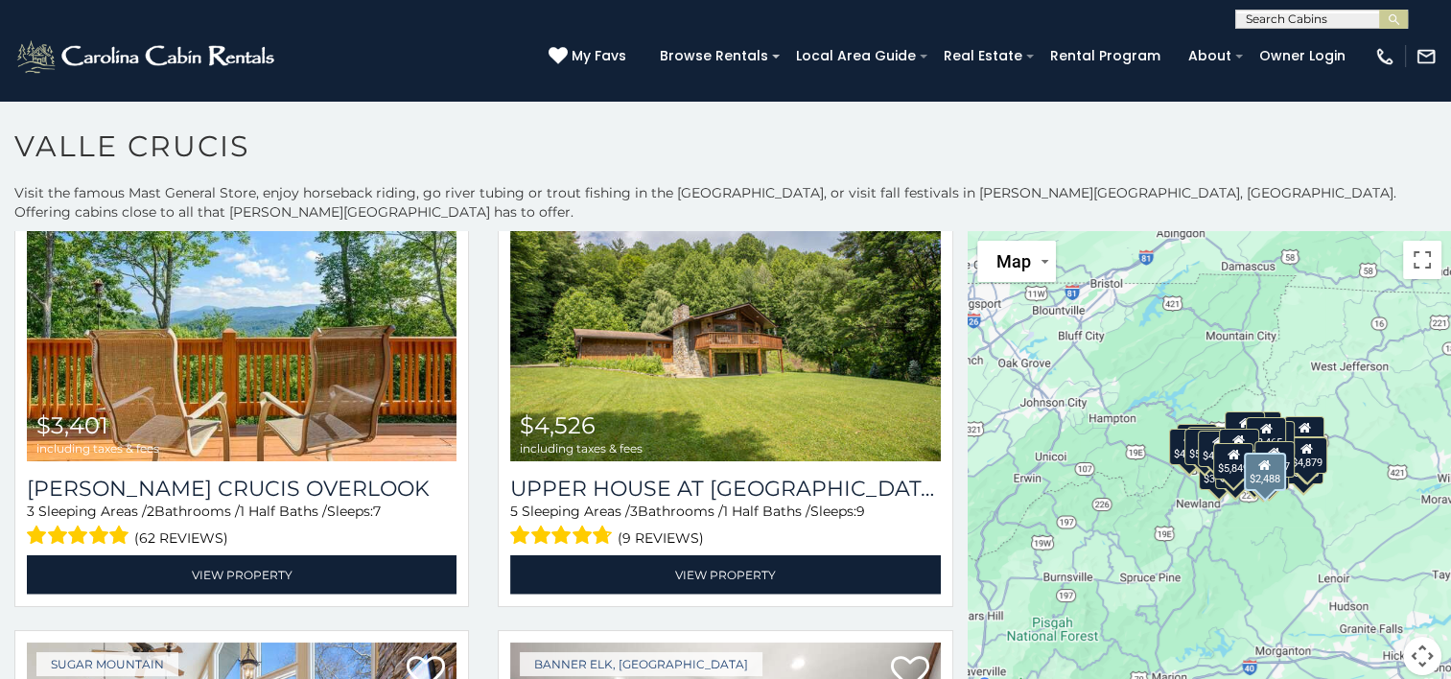
scroll to position [4340, 0]
